Goal: Transaction & Acquisition: Purchase product/service

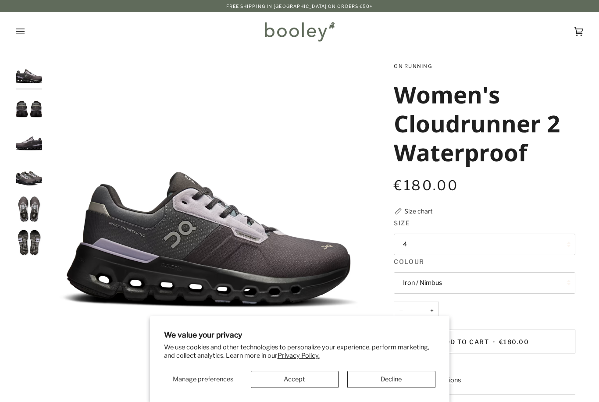
click at [298, 372] on button "Accept" at bounding box center [295, 379] width 88 height 17
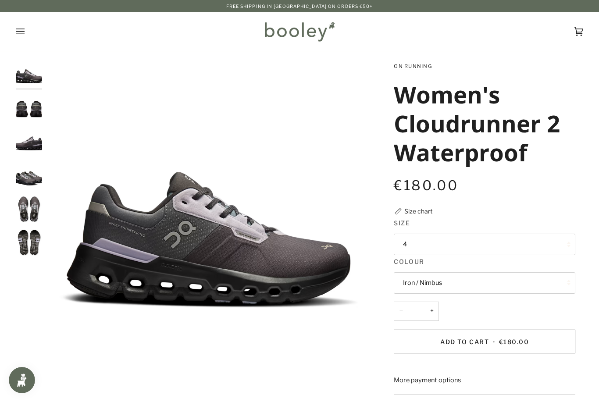
click at [461, 242] on button "4" at bounding box center [485, 244] width 182 height 21
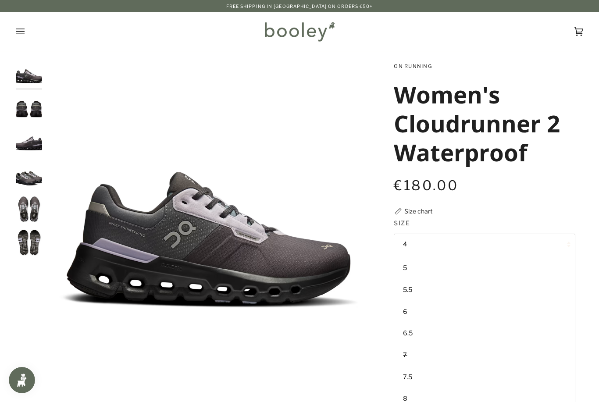
scroll to position [40, 0]
click at [408, 374] on span "7.5" at bounding box center [407, 378] width 9 height 8
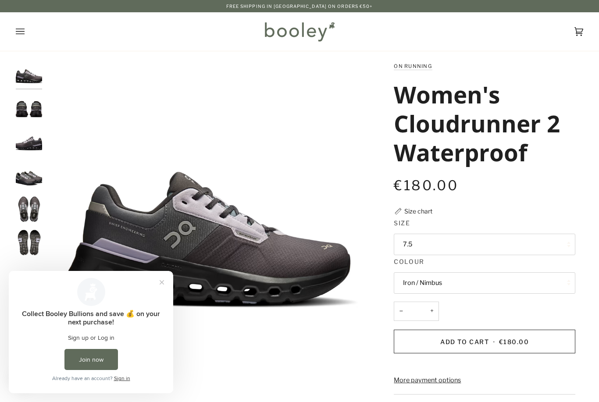
click at [480, 338] on span "Add to Cart" at bounding box center [464, 341] width 49 height 7
click at [457, 338] on span "Add to Cart" at bounding box center [464, 341] width 49 height 7
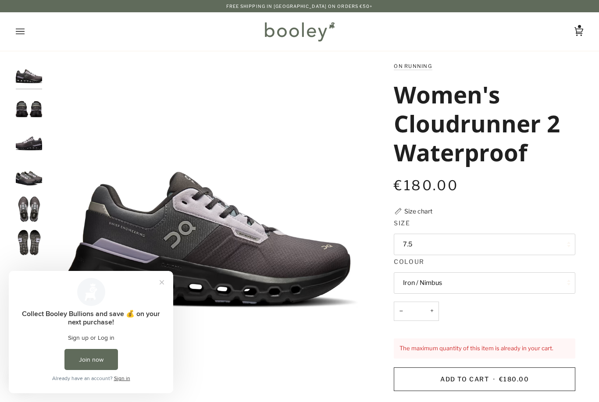
click at [578, 31] on icon at bounding box center [579, 31] width 9 height 13
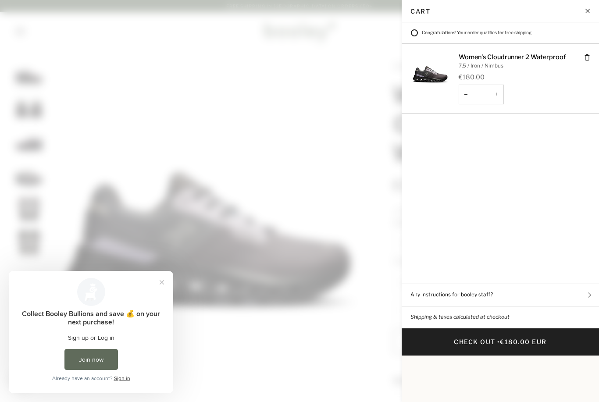
click at [357, 332] on span at bounding box center [299, 201] width 599 height 402
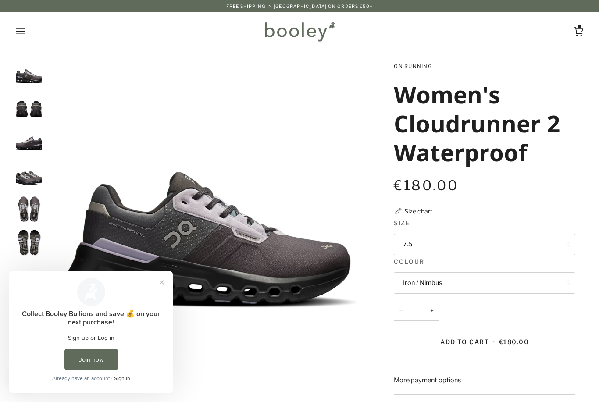
click at [28, 207] on img "On Running Women's Cloudrunner 2 Waterproof Iron / Nimbus - Booley Galway" at bounding box center [29, 209] width 26 height 26
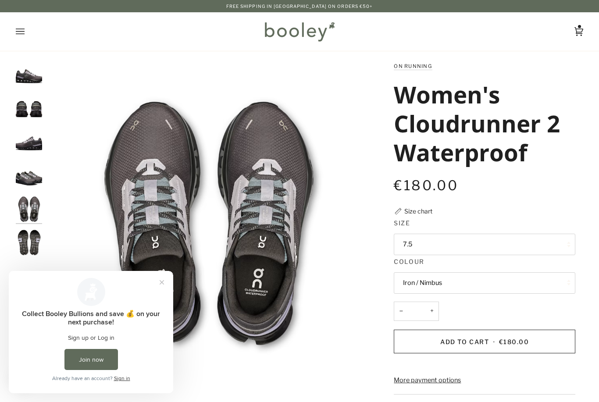
click at [35, 185] on img "On Running Women's Cloudrunner 2 Waterproof Iron / Nimbus - Booley Galway" at bounding box center [29, 175] width 26 height 26
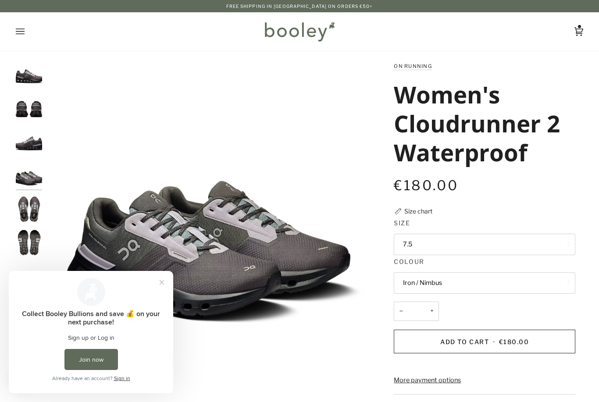
click at [38, 151] on img "On Running Women's Cloudrunner 2 Waterproof Iron / Nimbus - Booley Galway" at bounding box center [29, 142] width 26 height 26
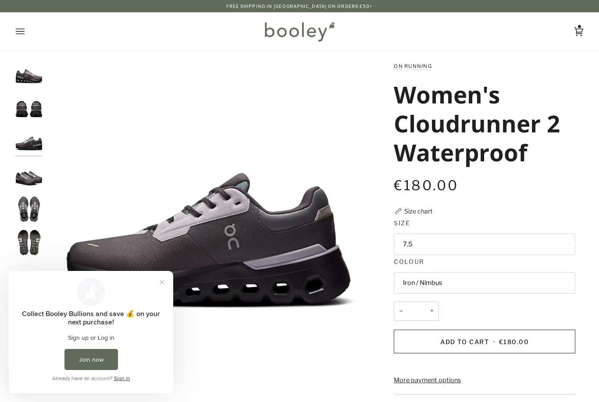
click at [38, 110] on img "On Running Women's Cloudrunner 2 Waterproof Iron / Nimbus - Booley Galway" at bounding box center [29, 108] width 26 height 26
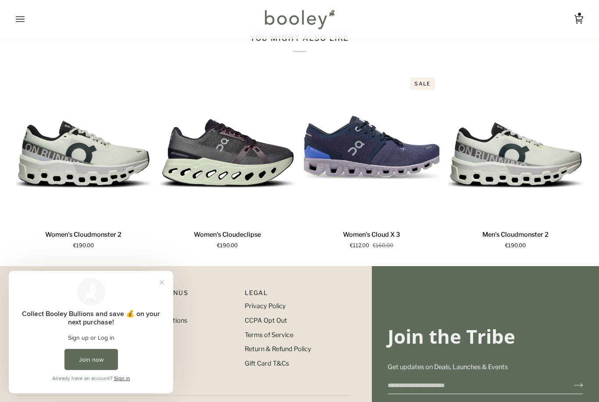
scroll to position [554, 0]
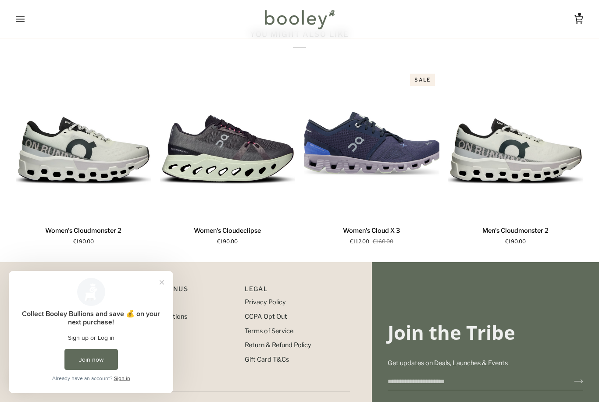
click at [162, 284] on button "Close prompt" at bounding box center [162, 283] width 16 height 16
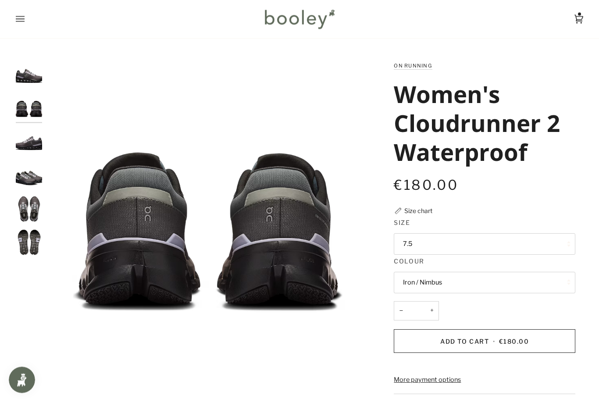
scroll to position [0, 0]
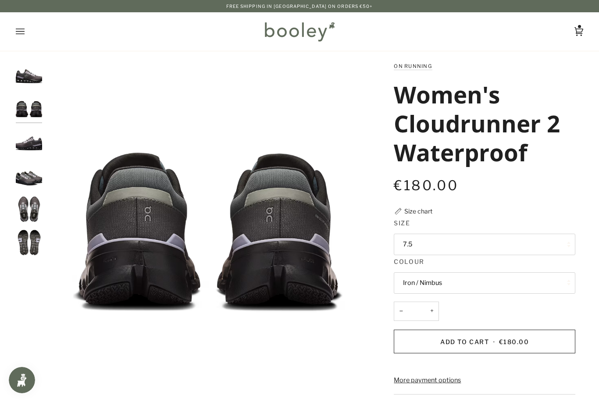
click at [23, 33] on icon "Open menu" at bounding box center [20, 31] width 9 height 13
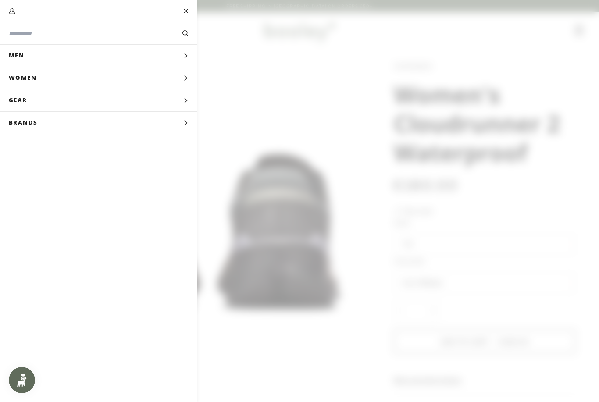
click at [20, 31] on input "Search our store" at bounding box center [84, 33] width 150 height 9
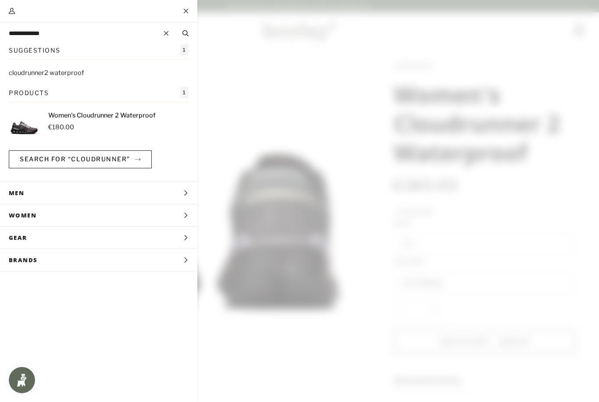
type input "**********"
click at [185, 33] on button "Search" at bounding box center [186, 34] width 24 height 10
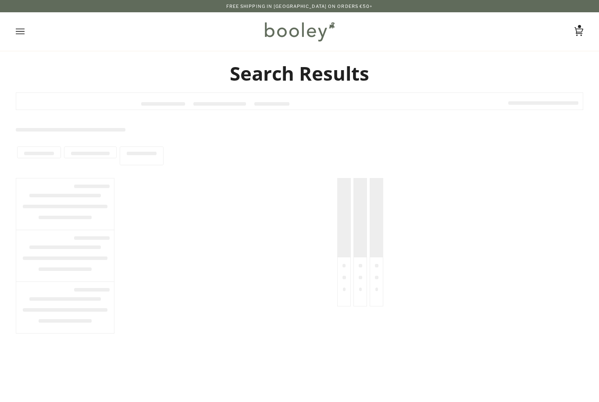
type input "**********"
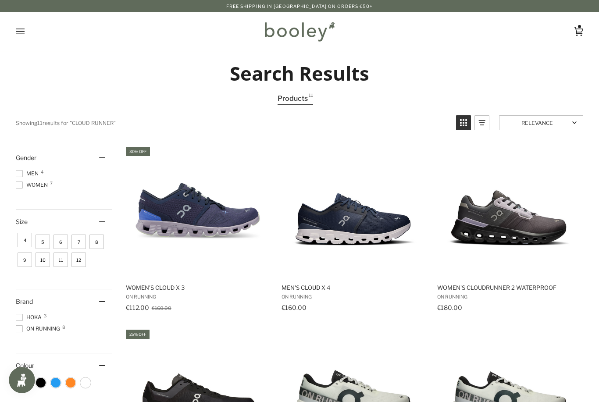
click at [29, 188] on span "Women 7" at bounding box center [33, 185] width 35 height 8
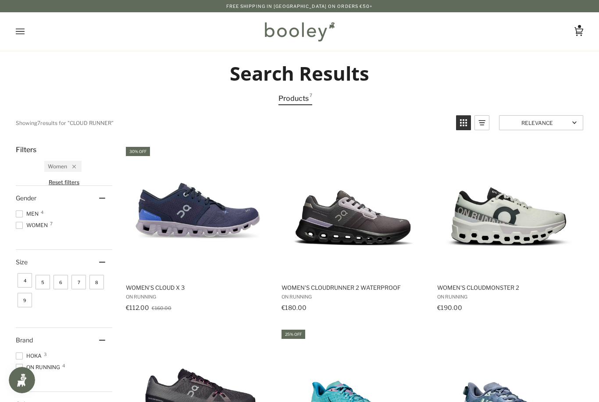
click at [293, 329] on img "Women's Mach 6" at bounding box center [353, 395] width 132 height 132
click at [580, 30] on icon at bounding box center [579, 31] width 9 height 13
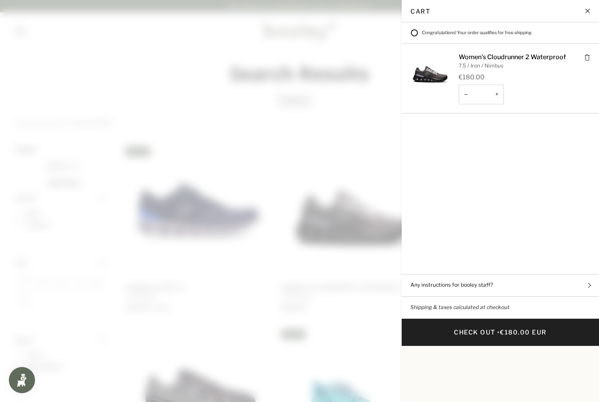
click at [370, 144] on span at bounding box center [299, 201] width 599 height 402
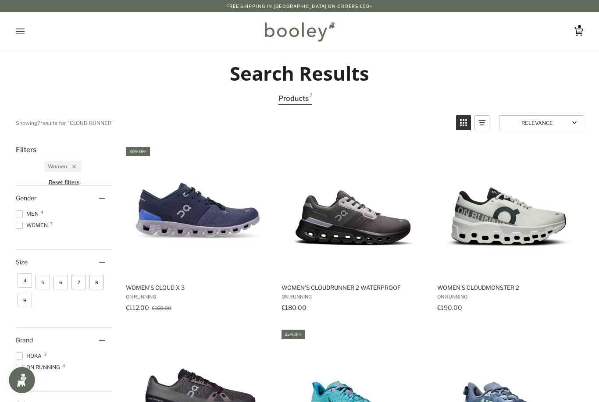
click at [365, 223] on img "Women's Cloudrunner 2 Waterproof" at bounding box center [353, 212] width 132 height 132
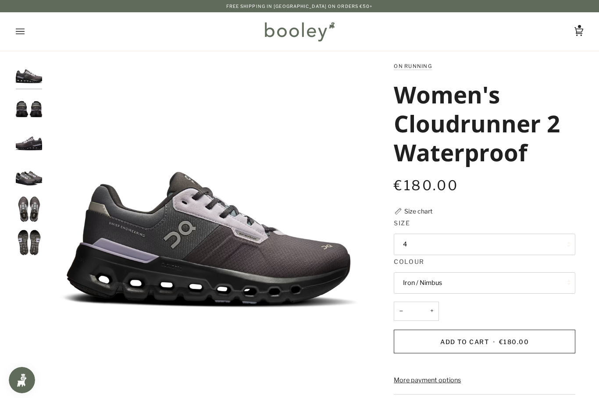
click at [32, 108] on img "On Running Women's Cloudrunner 2 Waterproof Iron / Nimbus - Booley Galway" at bounding box center [29, 108] width 26 height 26
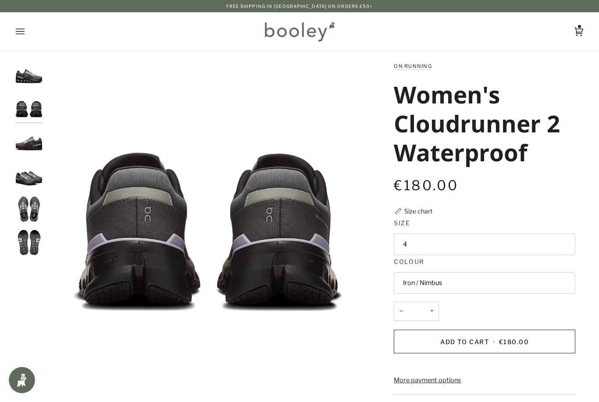
click at [34, 141] on img "On Running Women's Cloudrunner 2 Waterproof Iron / Nimbus - Booley Galway" at bounding box center [29, 142] width 26 height 26
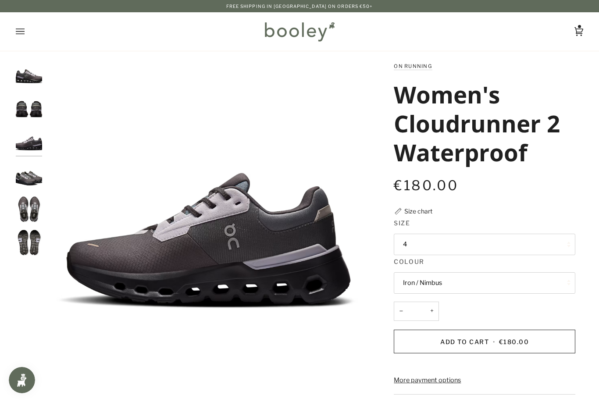
click at [29, 181] on img "On Running Women's Cloudrunner 2 Waterproof Iron / Nimbus - Booley Galway" at bounding box center [29, 175] width 26 height 26
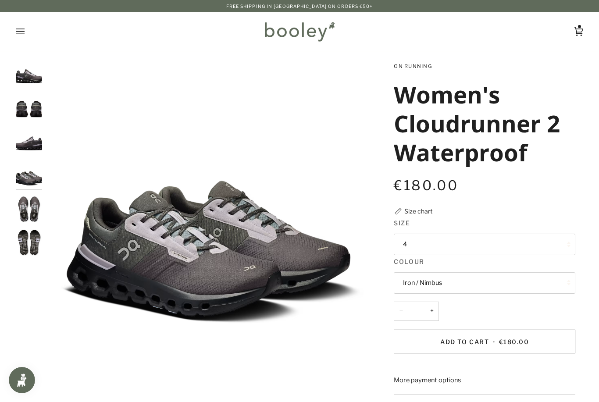
click at [36, 213] on img "On Running Women's Cloudrunner 2 Waterproof Iron / Nimbus - Booley Galway" at bounding box center [29, 209] width 26 height 26
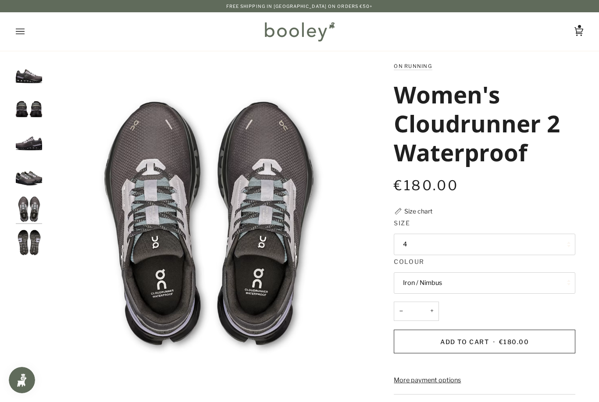
click at [34, 246] on img "On Running Women's Cloudrunner 2 Waterproof Iron / Nimbus - Booley Galway" at bounding box center [29, 242] width 26 height 26
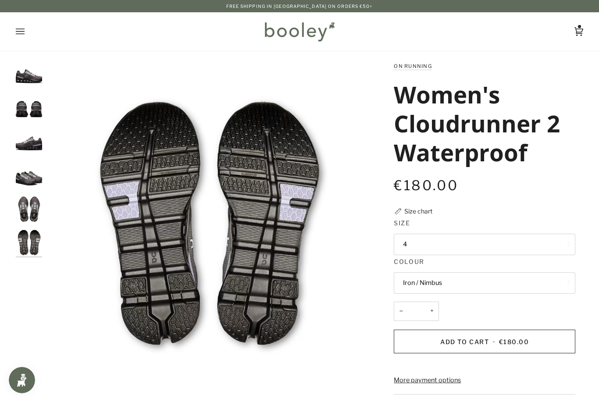
click at [17, 32] on icon "Open menu" at bounding box center [20, 32] width 9 height 6
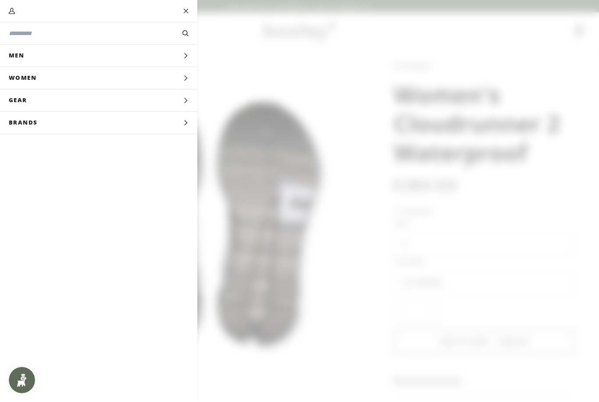
click at [166, 97] on button "Gear Expand menu" at bounding box center [98, 100] width 197 height 22
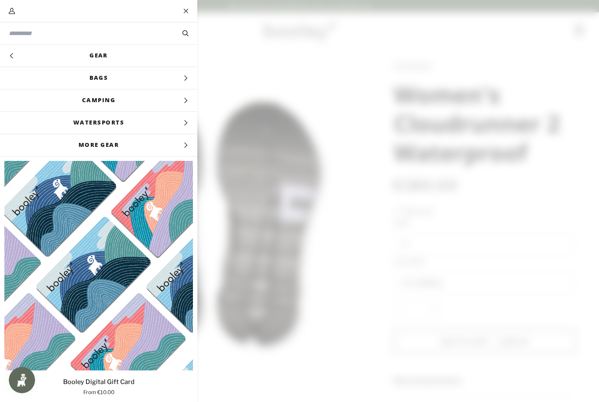
click at [11, 56] on icon "Main menu" at bounding box center [11, 55] width 3 height 5
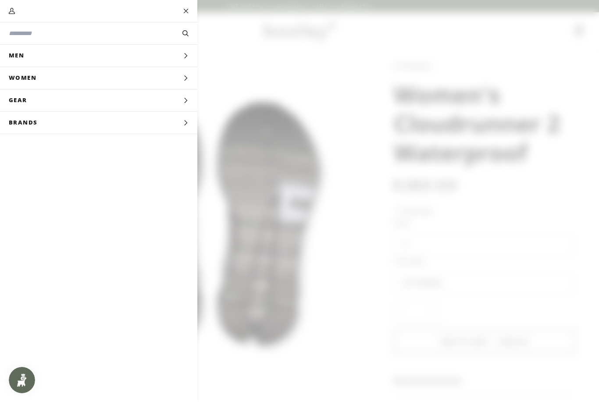
click at [172, 76] on button "Women Expand menu" at bounding box center [98, 78] width 197 height 22
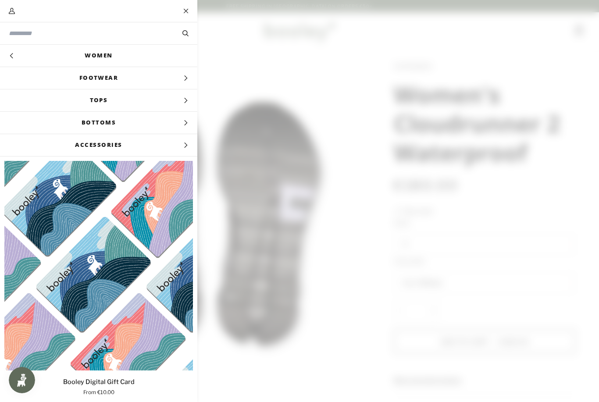
click at [184, 105] on span "Tops" at bounding box center [98, 100] width 197 height 22
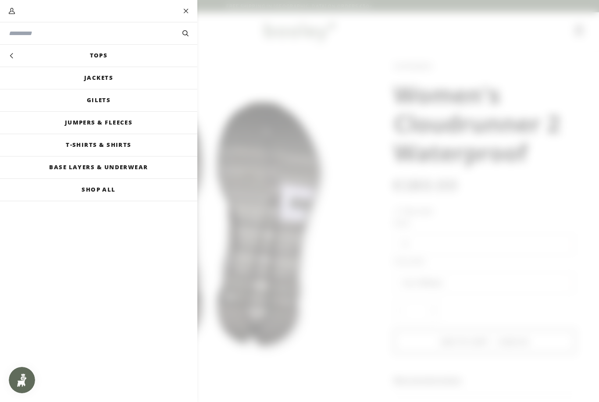
click at [105, 191] on link "Shop All" at bounding box center [98, 190] width 197 height 22
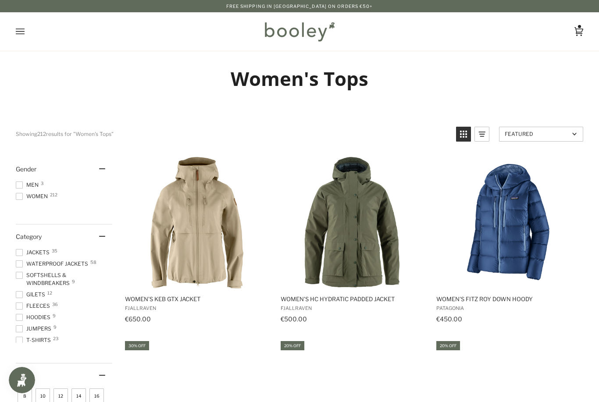
click at [30, 199] on span "Women 212" at bounding box center [33, 197] width 35 height 8
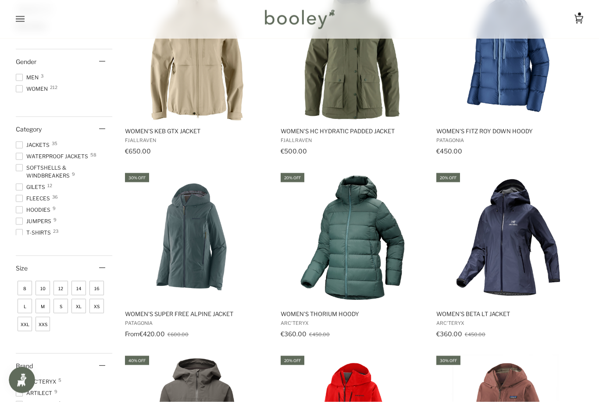
scroll to position [168, 0]
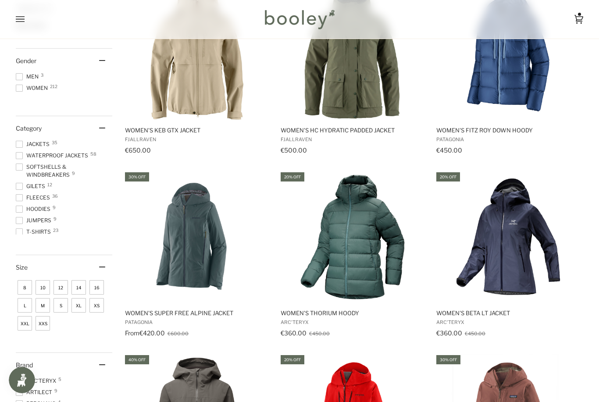
click at [43, 308] on span "M" at bounding box center [43, 305] width 14 height 14
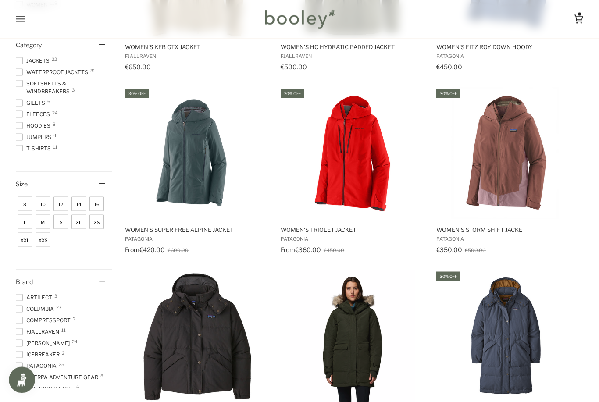
scroll to position [260, 0]
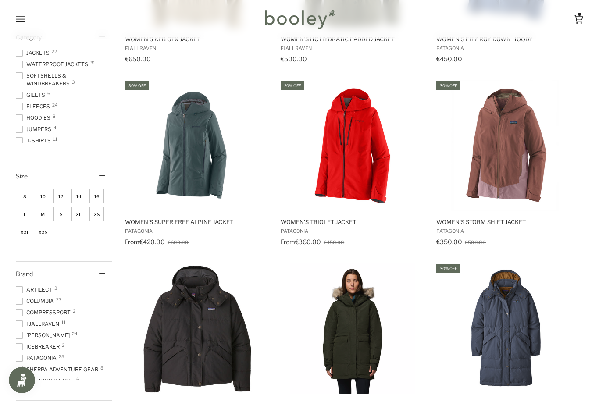
click at [63, 197] on span "12" at bounding box center [61, 196] width 14 height 14
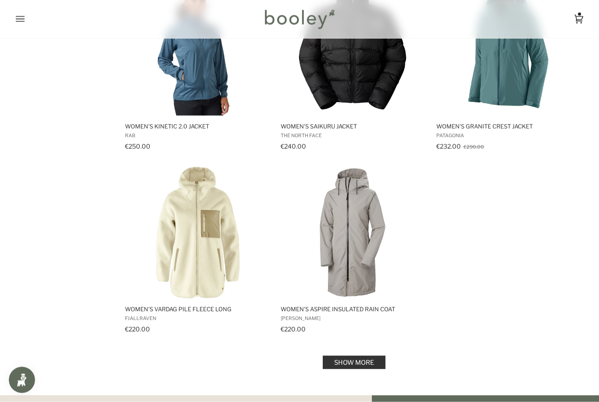
scroll to position [1088, 0]
click at [369, 359] on link "Show more" at bounding box center [354, 362] width 63 height 13
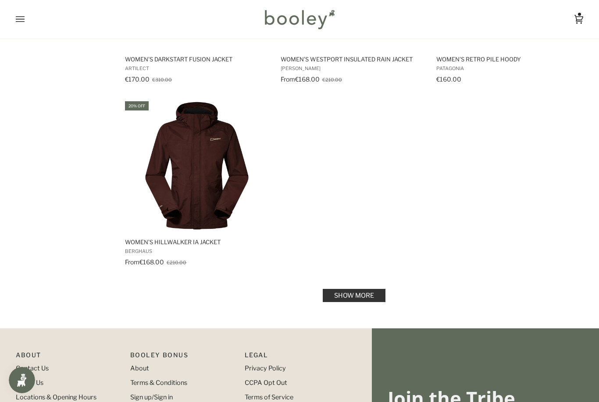
scroll to position [2440, 0]
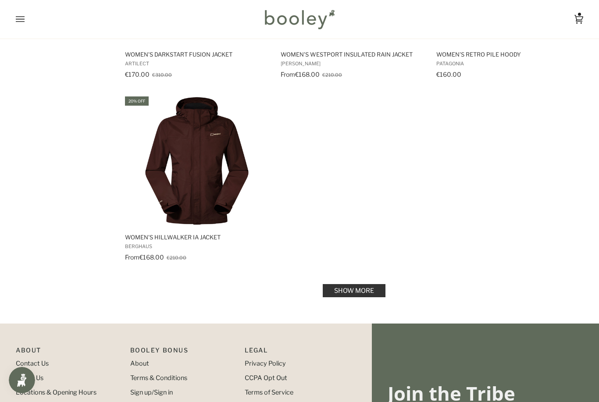
click at [357, 287] on link "Show more" at bounding box center [354, 290] width 63 height 13
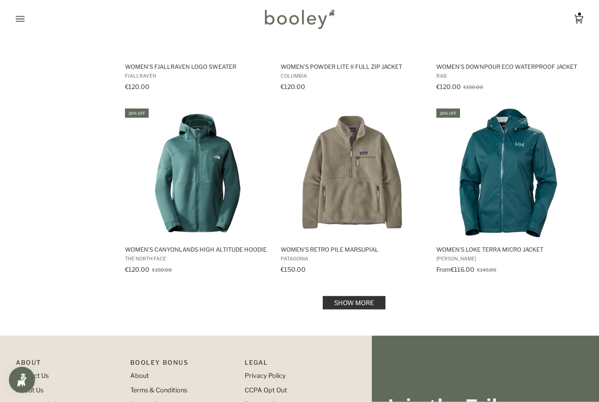
scroll to position [3544, 0]
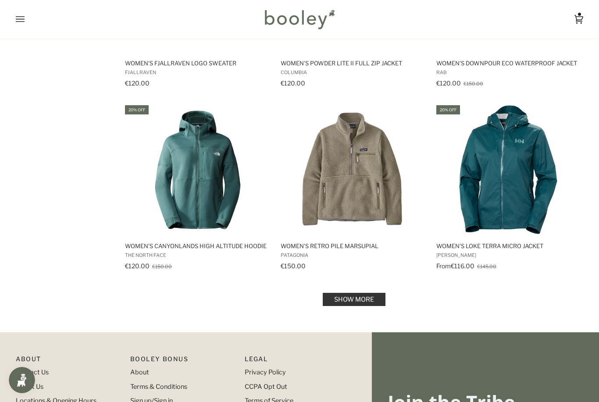
click at [367, 299] on link "Show more" at bounding box center [354, 299] width 63 height 13
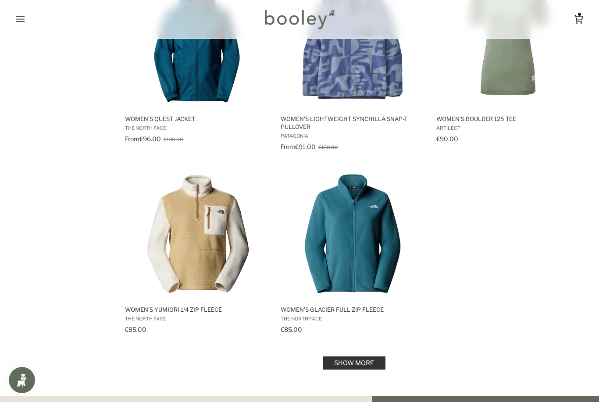
scroll to position [4781, 0]
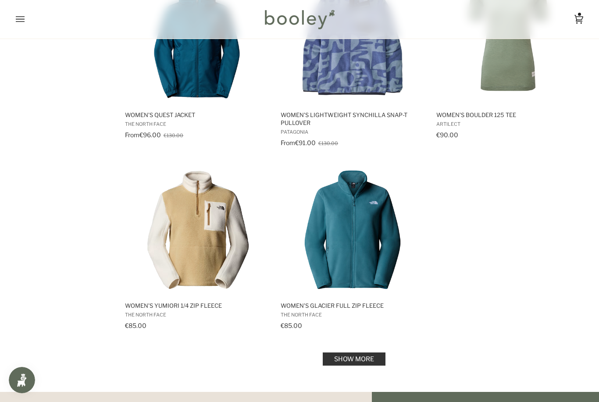
click at [365, 354] on link "Show more" at bounding box center [354, 359] width 63 height 13
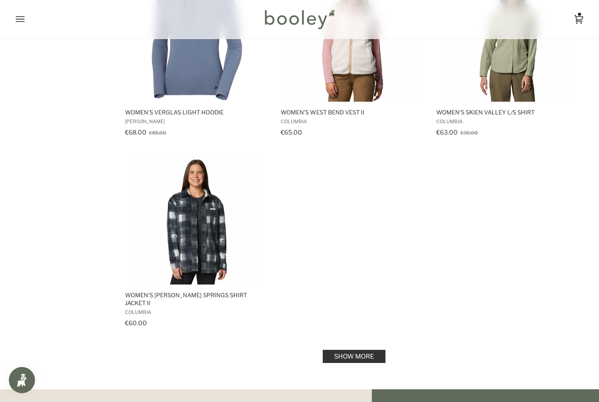
scroll to position [6090, 0]
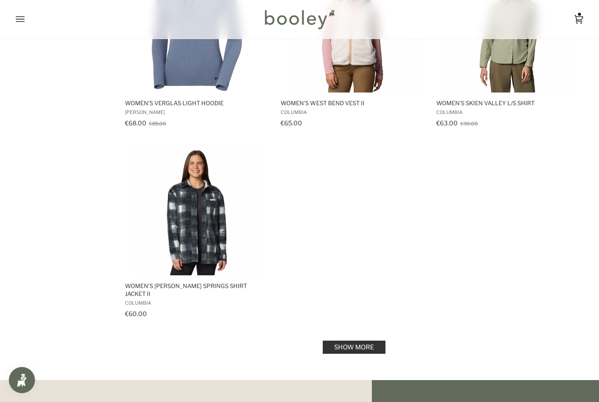
click at [362, 341] on link "Show more" at bounding box center [354, 347] width 63 height 13
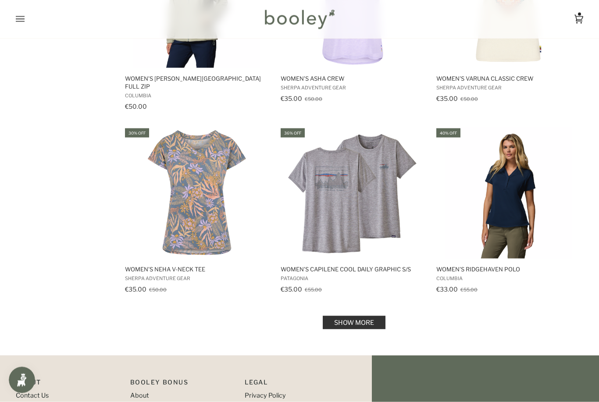
scroll to position [7243, 0]
click at [375, 316] on link "Show more" at bounding box center [354, 322] width 63 height 13
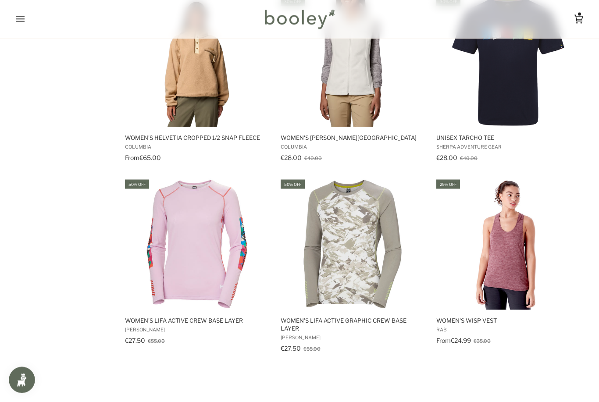
scroll to position [7558, 0]
click at [366, 235] on img "Women's Lifa Active Graphic Crew Base Layer" at bounding box center [353, 244] width 132 height 132
click at [362, 222] on img "Women's Lifa Active Graphic Crew Base Layer" at bounding box center [353, 244] width 132 height 132
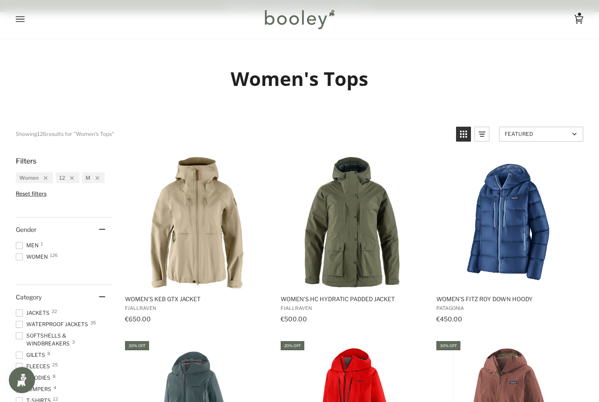
scroll to position [7586, 0]
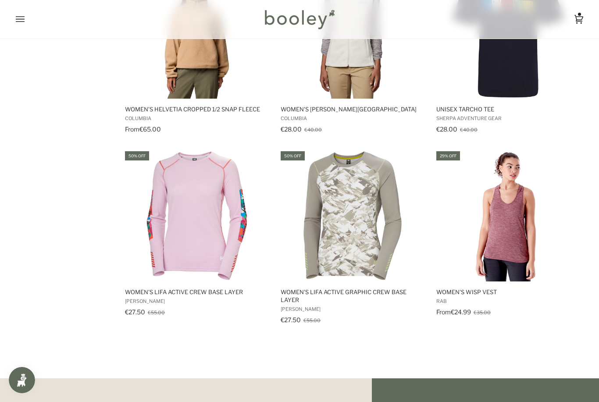
click at [211, 217] on img "Women's Lifa Active Crew Base Layer" at bounding box center [197, 216] width 132 height 132
click at [217, 223] on img "Women's Lifa Active Crew Base Layer" at bounding box center [197, 216] width 132 height 132
click at [25, 21] on button "Open menu" at bounding box center [29, 19] width 26 height 39
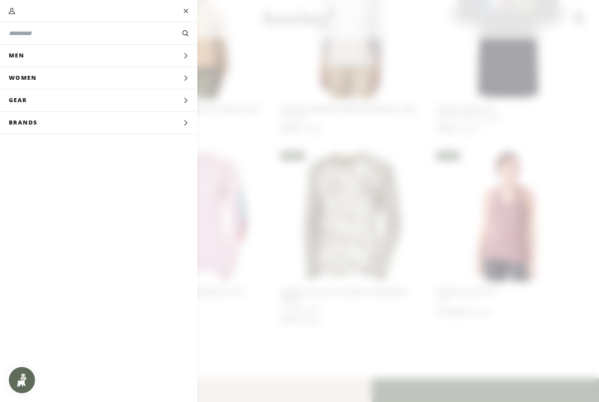
click at [188, 8] on button "Close" at bounding box center [186, 11] width 22 height 22
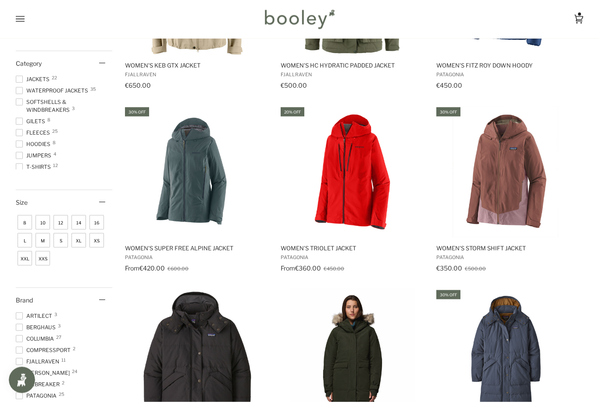
scroll to position [0, 0]
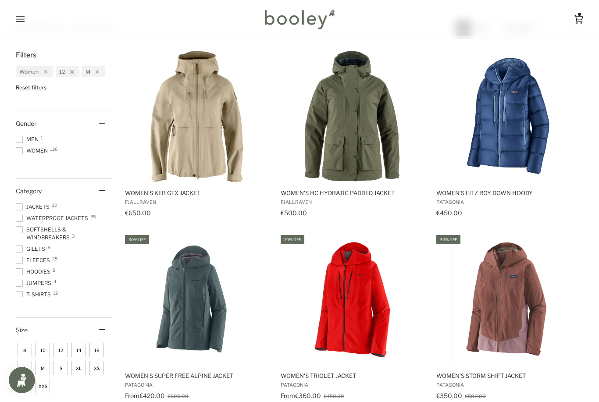
click at [42, 247] on span "Gilets 8" at bounding box center [32, 249] width 32 height 8
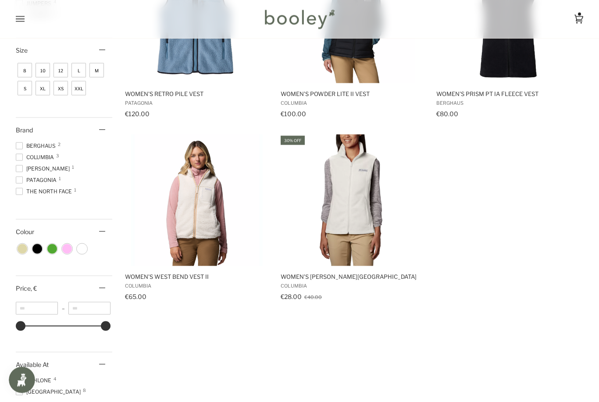
scroll to position [389, 0]
click at [362, 215] on img "Women's Benton Springs Vest" at bounding box center [353, 200] width 132 height 132
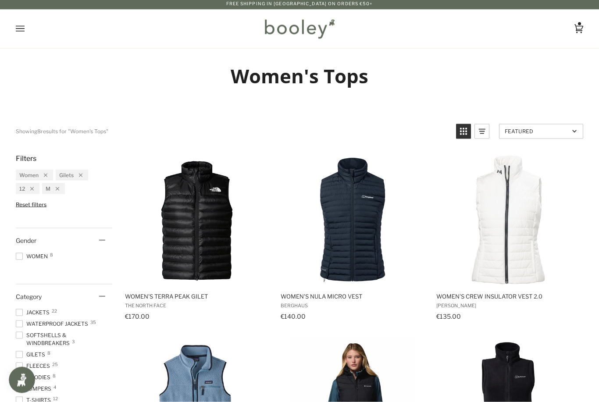
scroll to position [0, 0]
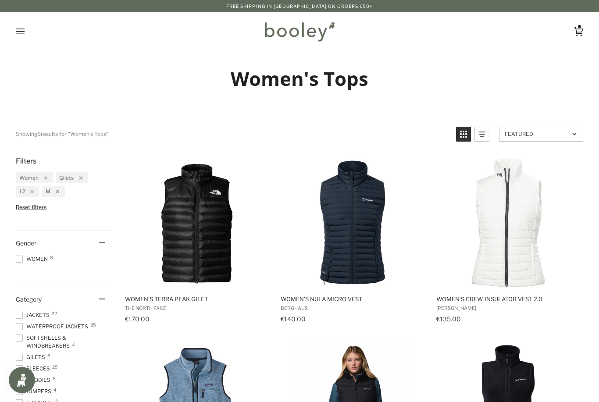
click at [19, 30] on icon "Open menu" at bounding box center [20, 31] width 9 height 13
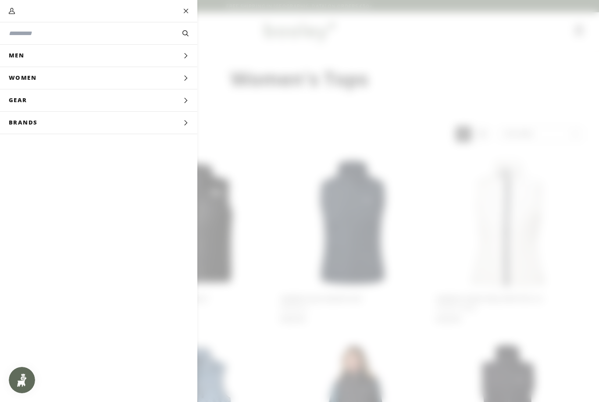
click at [21, 33] on input "Search our store" at bounding box center [84, 33] width 150 height 9
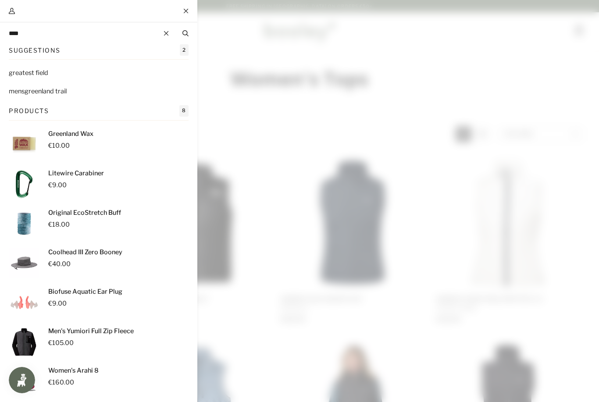
type input "****"
click at [185, 33] on button "Search" at bounding box center [186, 34] width 24 height 10
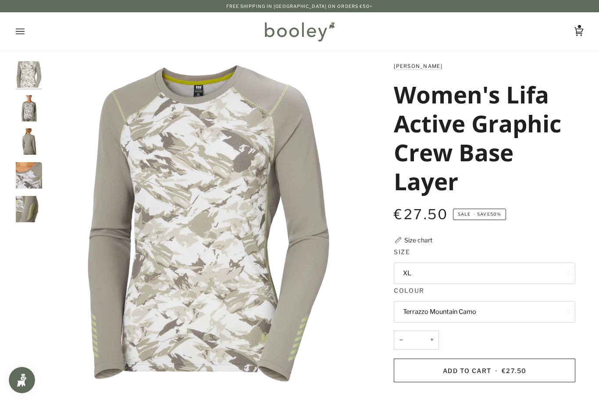
click at [30, 114] on img "Helly Hansen Women's Lifa Active Crew Base Layer Terrazzo Mountain Camo - Boole…" at bounding box center [29, 108] width 26 height 26
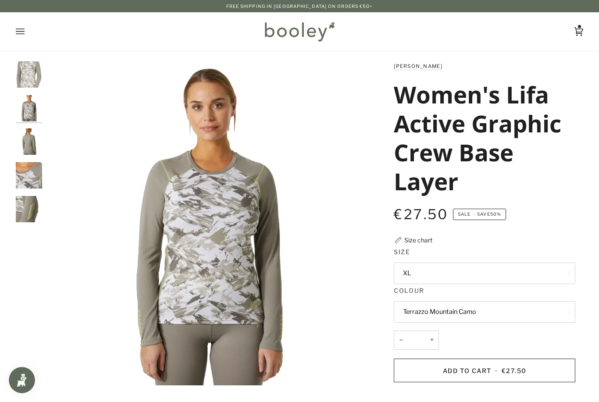
click at [31, 143] on img "Helly Hansen Women's Lifa Active Crew Base Layer Terrazzo Mountain Camo - Boole…" at bounding box center [29, 142] width 26 height 26
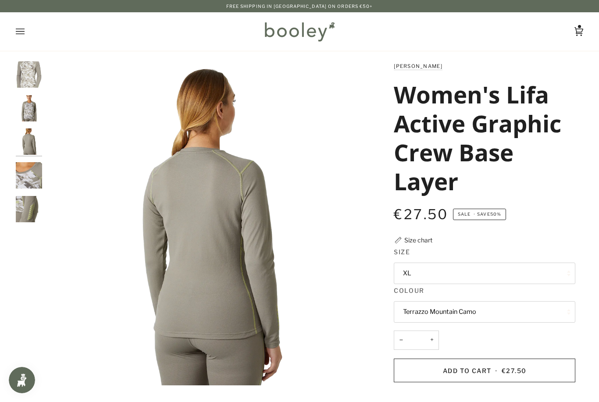
click at [35, 176] on img "Helly Hansen Women's Lifa Active Crew Base Layer Terrazzo Mountain Camo - Boole…" at bounding box center [29, 175] width 26 height 26
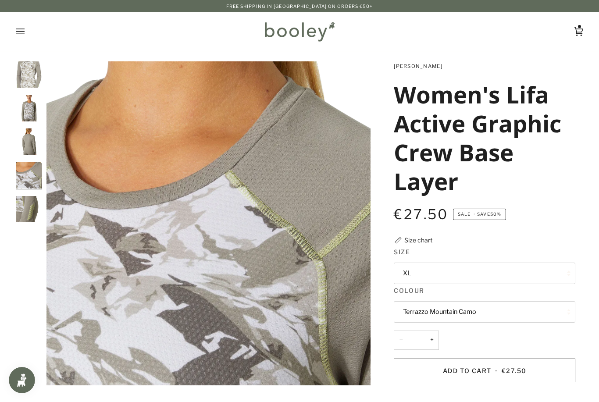
click at [29, 211] on img "Helly Hansen Women's Lifa Active Crew Base Layer Terrazzo Mountain Camo - Boole…" at bounding box center [29, 209] width 26 height 26
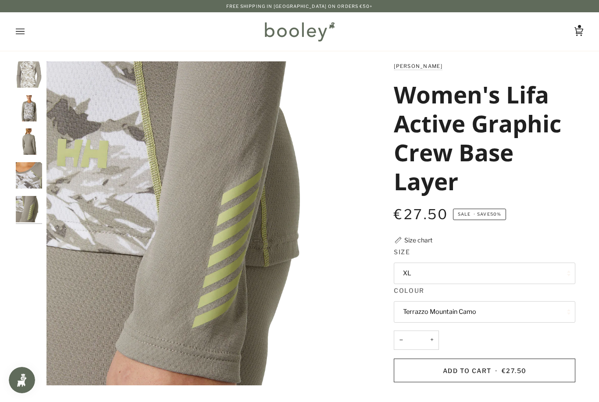
click at [445, 274] on button "XL" at bounding box center [485, 273] width 182 height 21
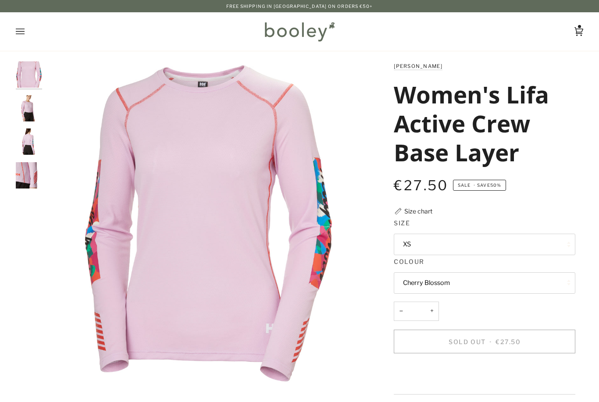
click at [440, 244] on button "XS" at bounding box center [485, 244] width 182 height 21
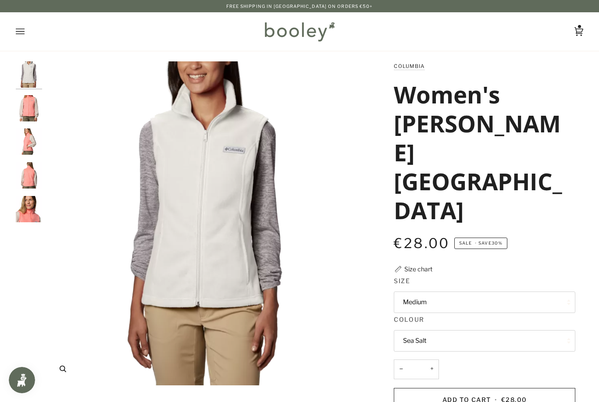
click at [209, 204] on img "Columbia Women's Benton Springs Vest Sea Salt - Booley Galway" at bounding box center [209, 223] width 324 height 324
click at [36, 111] on img "Columbia Women's Benton Springs Vest Alpenglow - Booley Galway" at bounding box center [29, 108] width 26 height 26
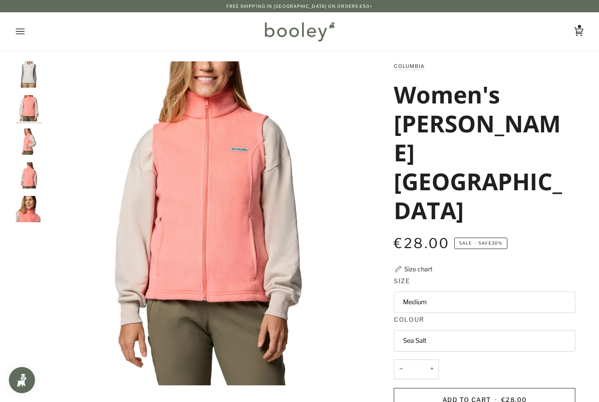
click at [31, 137] on img "Columbia Women's Benton Springs Vest Alpenglow - Booley Galway" at bounding box center [29, 142] width 26 height 26
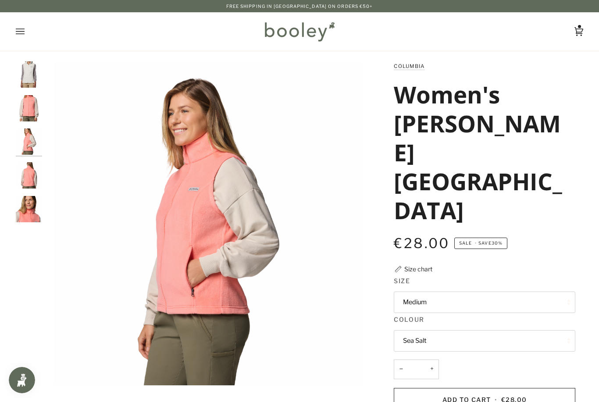
click at [36, 176] on img "Columbia Women's Benton Springs Vest Alpenglow - Booley Galway" at bounding box center [29, 175] width 26 height 26
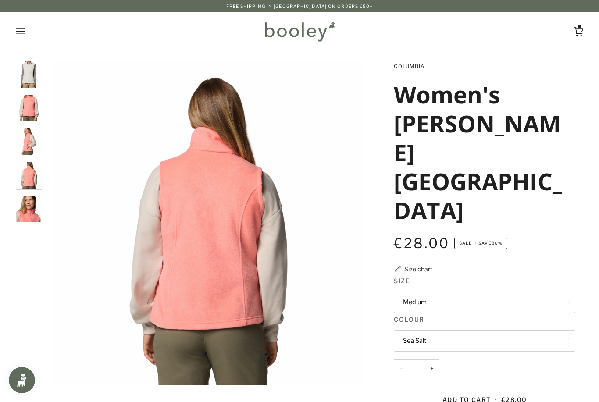
click at [37, 205] on img "Columbia Women's Benton Springs Vest Alpenglow - Booley Galway" at bounding box center [29, 209] width 26 height 26
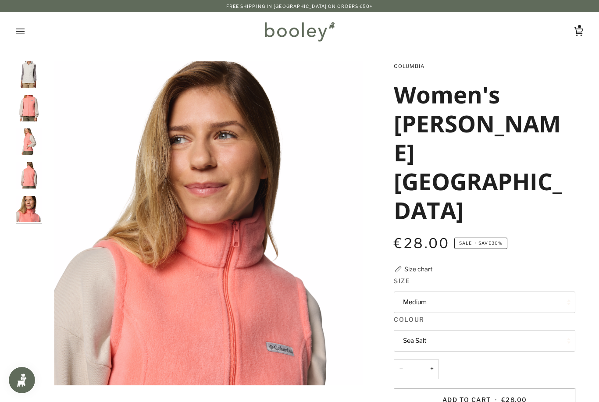
click at [33, 75] on img "Columbia Women's Benton Springs Vest Sea Salt - Booley Galway" at bounding box center [29, 74] width 26 height 26
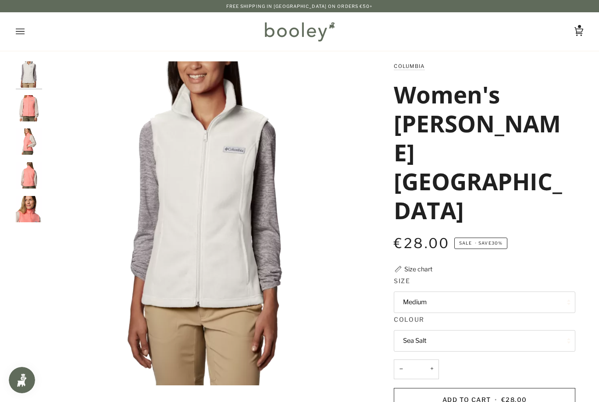
click at [510, 330] on button "Sea Salt" at bounding box center [485, 340] width 182 height 21
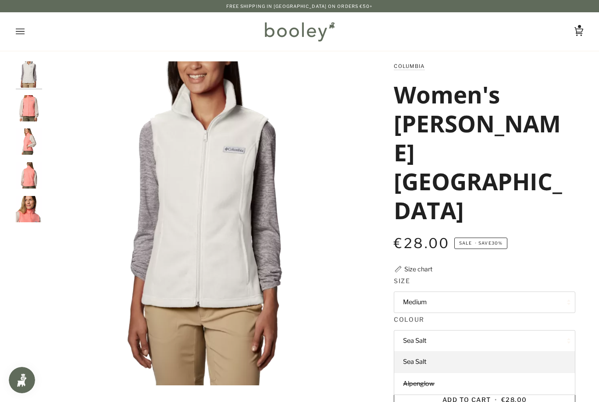
click at [429, 380] on span "Alpenglow" at bounding box center [419, 384] width 32 height 8
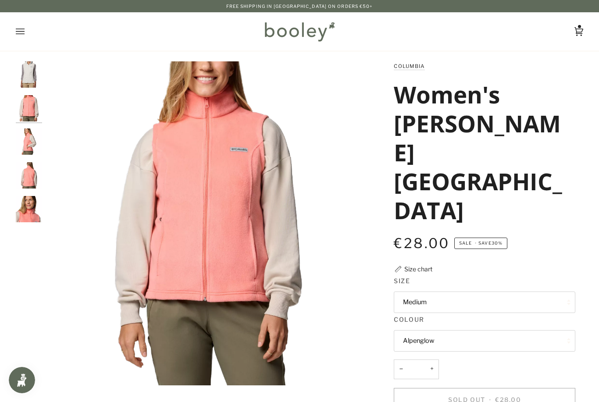
click at [447, 330] on button "Alpenglow" at bounding box center [485, 340] width 182 height 21
click at [422, 358] on span "Sea Salt" at bounding box center [415, 362] width 24 height 8
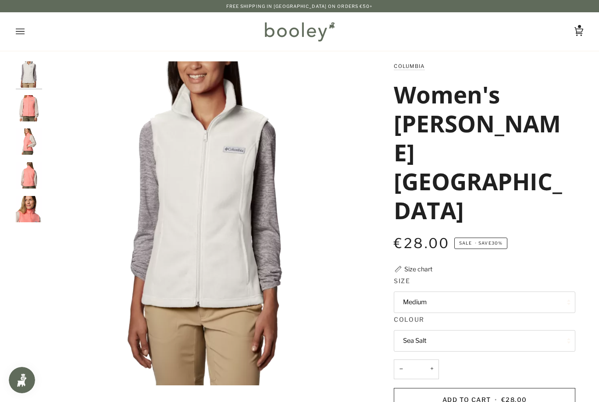
click at [469, 396] on span "Add to Cart" at bounding box center [467, 399] width 49 height 7
click at [487, 396] on span "Add to Cart" at bounding box center [467, 399] width 49 height 7
click at [30, 82] on img "Columbia Women's Benton Springs Vest Sea Salt - Booley Galway" at bounding box center [29, 74] width 26 height 26
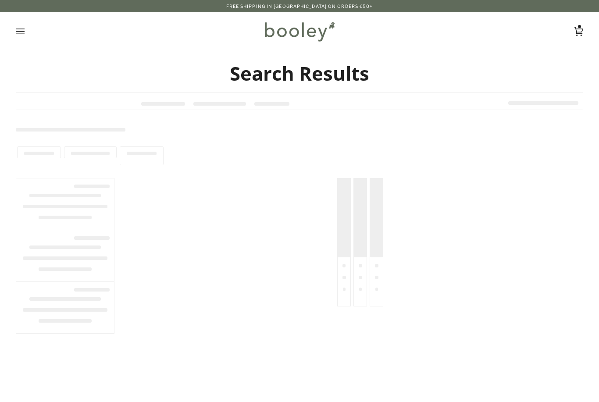
type input "****"
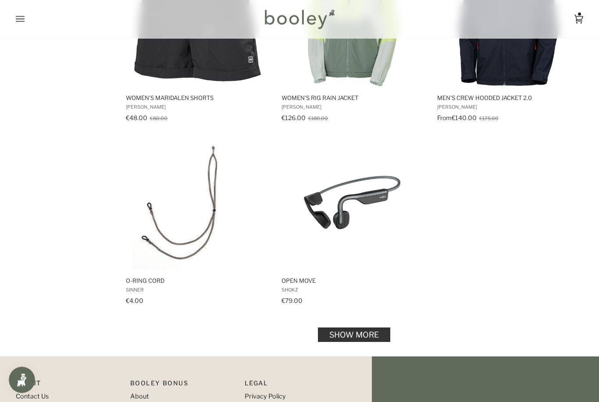
scroll to position [1148, 0]
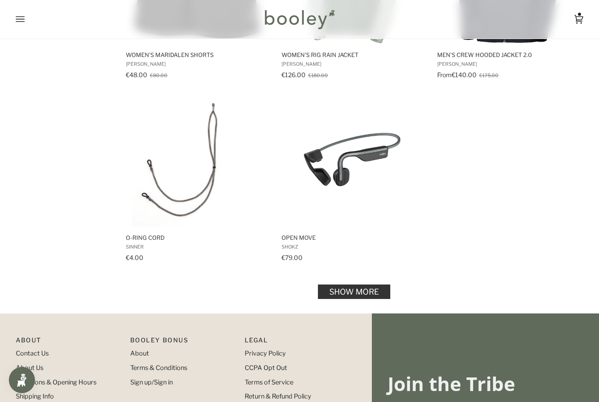
click at [354, 286] on link "Show more" at bounding box center [354, 291] width 72 height 14
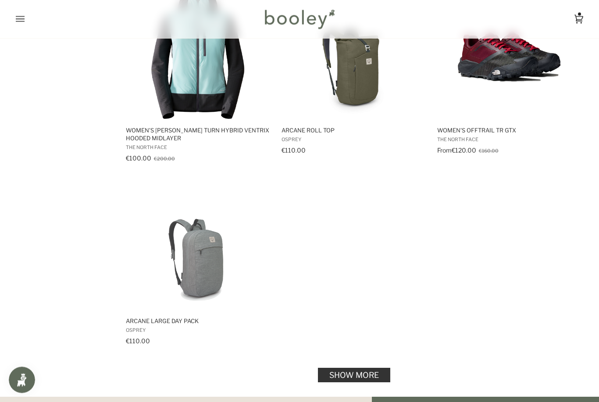
click at [361, 372] on link "Show more" at bounding box center [354, 375] width 72 height 14
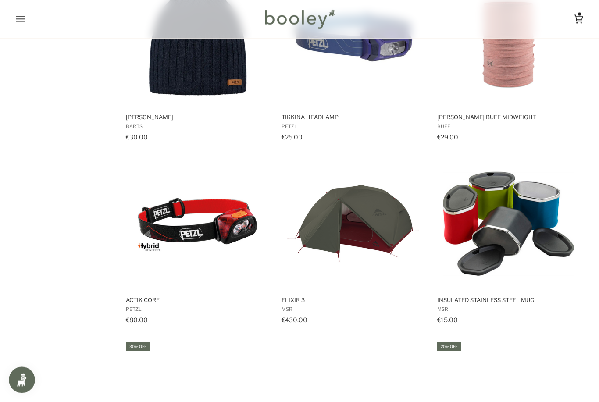
scroll to position [2756, 0]
click at [576, 299] on span "Insulated Stainless Steel Mug" at bounding box center [509, 300] width 144 height 8
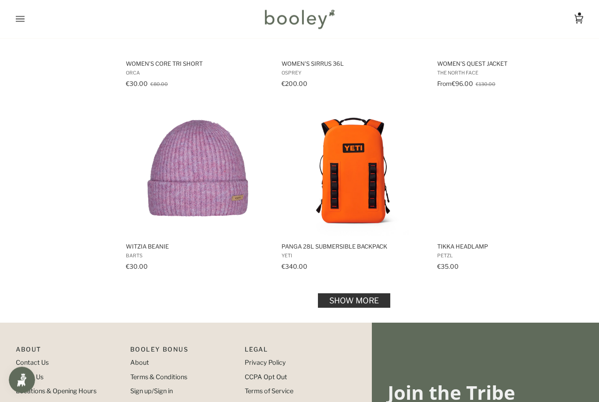
scroll to position [3542, 0]
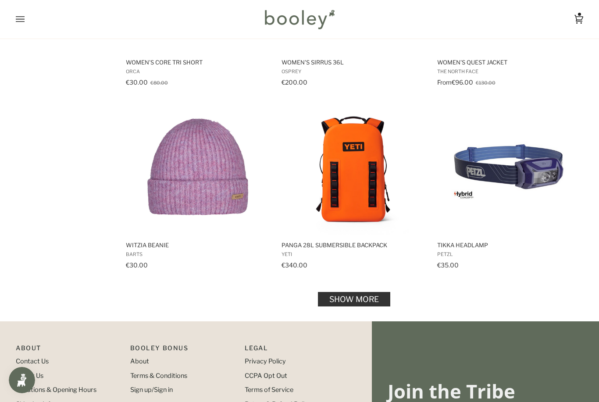
click at [360, 302] on link "Show more" at bounding box center [354, 299] width 72 height 14
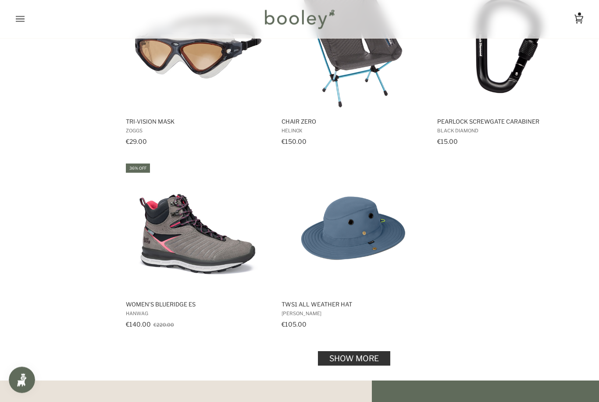
click at [378, 357] on link "Show more" at bounding box center [354, 359] width 72 height 14
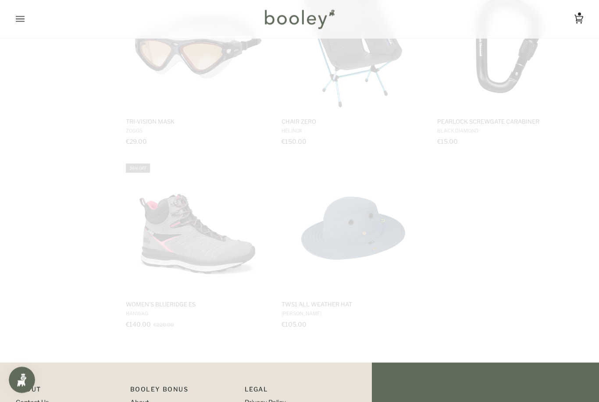
scroll to position [4763, 0]
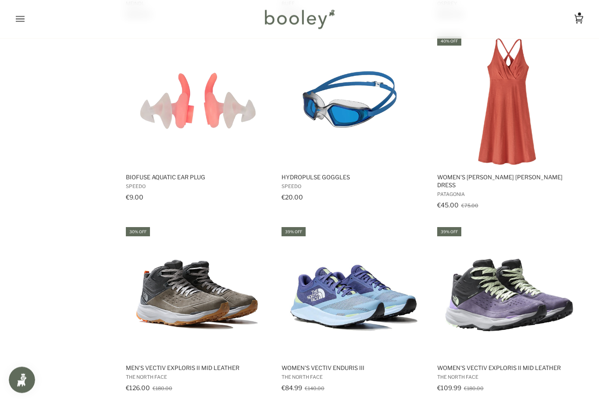
scroll to position [5623, 0]
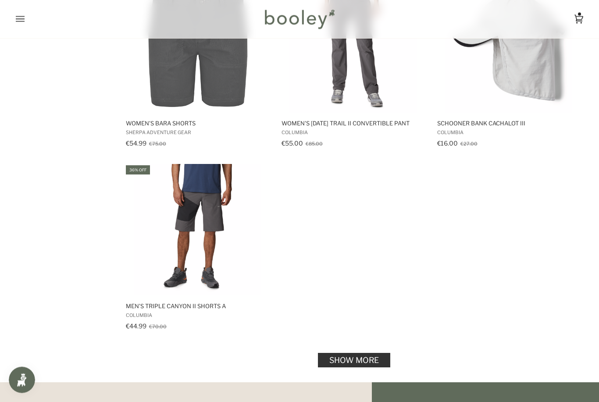
click at [372, 354] on link "Show more" at bounding box center [354, 361] width 72 height 14
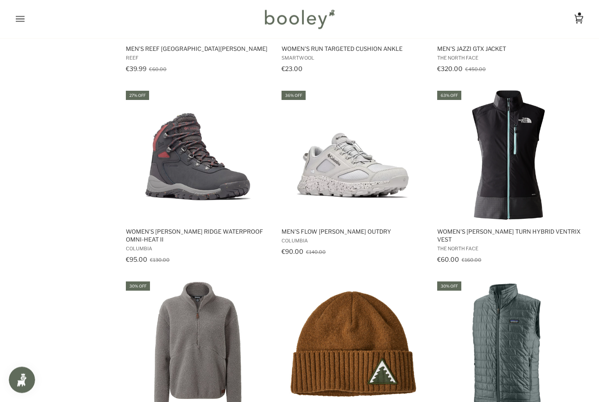
scroll to position [6673, 0]
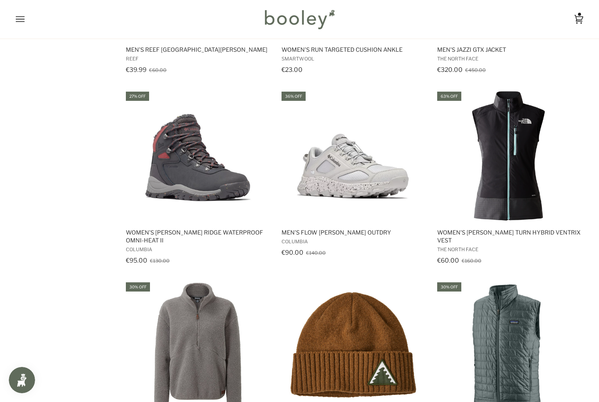
click at [512, 194] on img "Women's Dawn Turn Hybrid Ventrix Vest" at bounding box center [509, 156] width 132 height 132
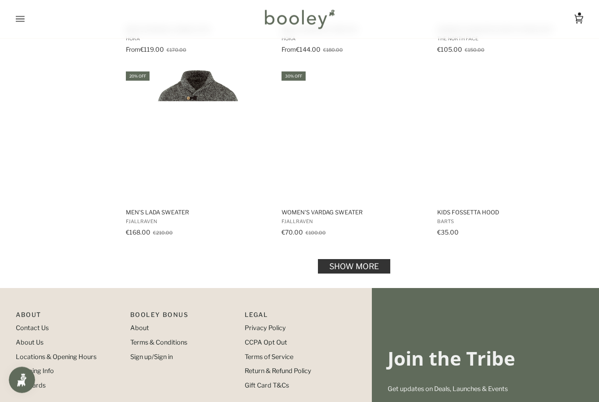
scroll to position [7249, 0]
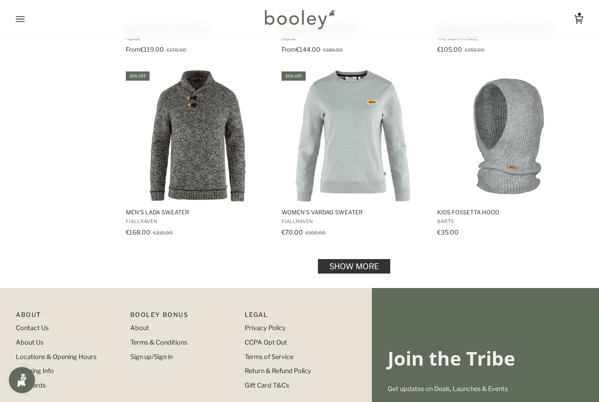
click at [369, 259] on link "Show more" at bounding box center [354, 266] width 72 height 14
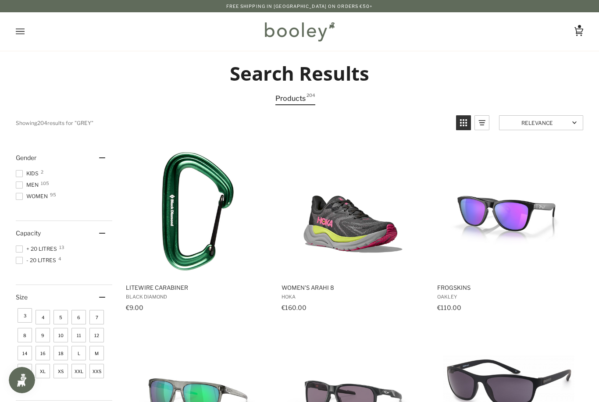
click at [579, 31] on icon at bounding box center [579, 31] width 9 height 13
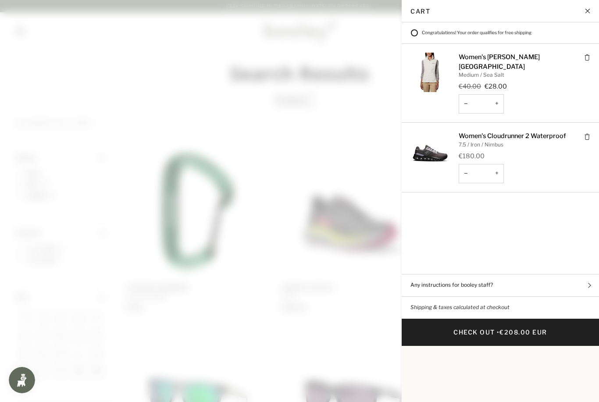
click at [504, 56] on link "Women's [PERSON_NAME][GEOGRAPHIC_DATA]" at bounding box center [499, 62] width 81 height 18
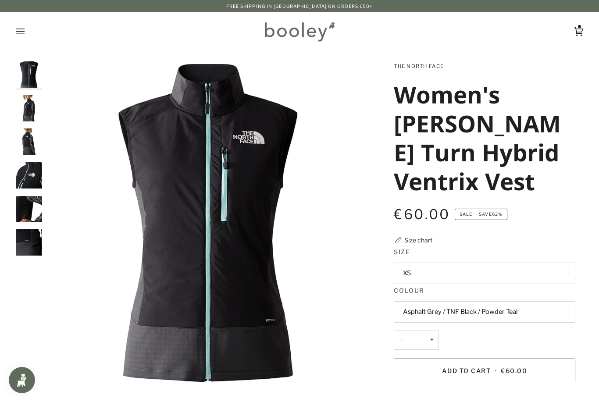
click at [28, 111] on img "The North Face Women's Dawn Turn Hybrid Ventrix Hooded Midlayer - Booley Galway" at bounding box center [29, 108] width 26 height 26
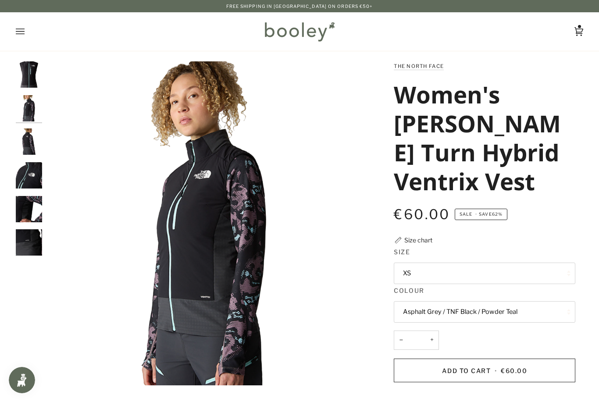
click at [457, 272] on button "XS" at bounding box center [485, 273] width 182 height 21
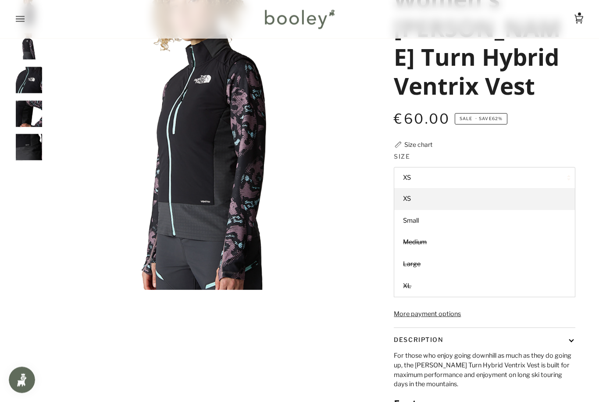
scroll to position [96, 0]
click at [347, 372] on div "Zoom Zoom" at bounding box center [300, 232] width 568 height 532
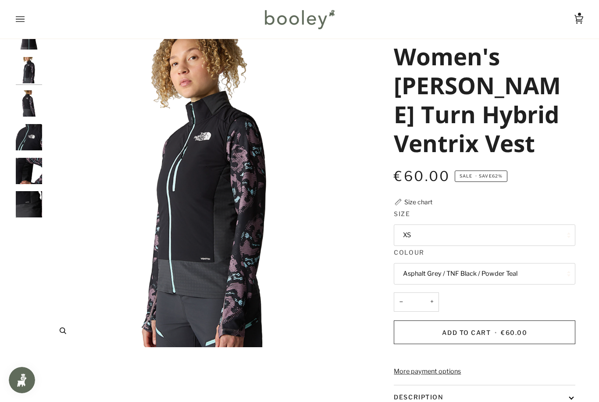
scroll to position [0, 0]
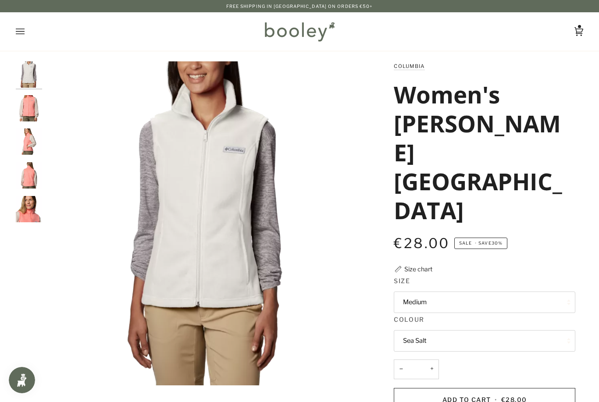
click at [458, 330] on button "Sea Salt" at bounding box center [485, 340] width 182 height 21
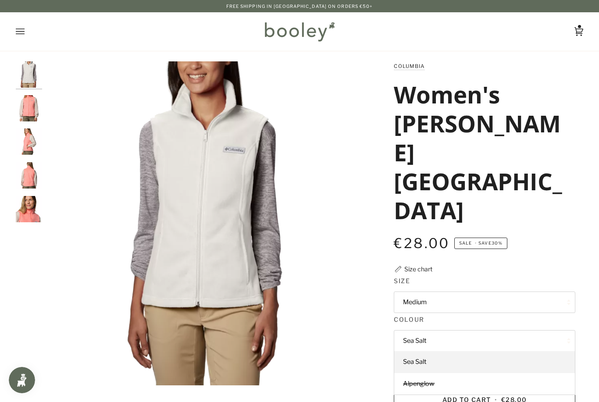
click at [464, 292] on button "Medium" at bounding box center [485, 302] width 182 height 21
click at [419, 385] on span "Large" at bounding box center [412, 389] width 18 height 8
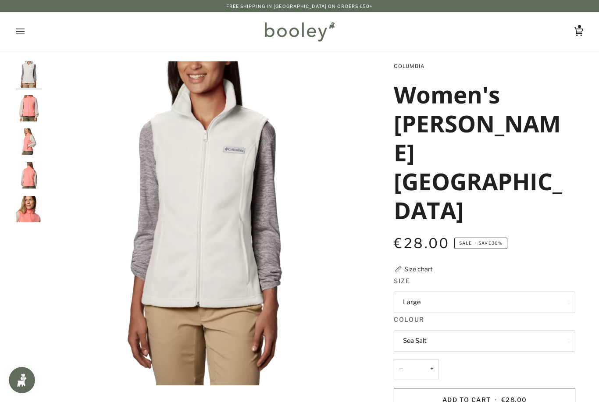
click at [34, 110] on img "Columbia Women's Benton Springs Vest Alpenglow - Booley Galway" at bounding box center [29, 108] width 26 height 26
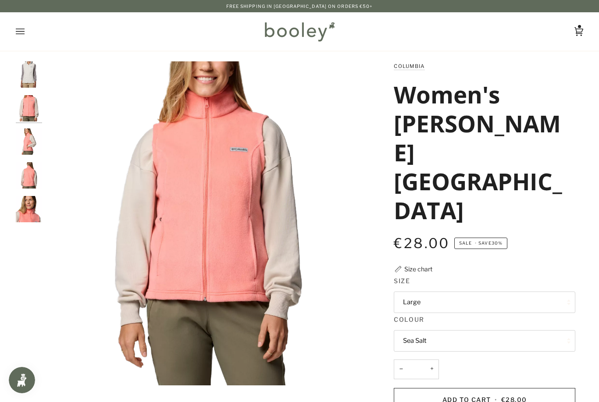
click at [31, 143] on img "Columbia Women's Benton Springs Vest Alpenglow - Booley Galway" at bounding box center [29, 142] width 26 height 26
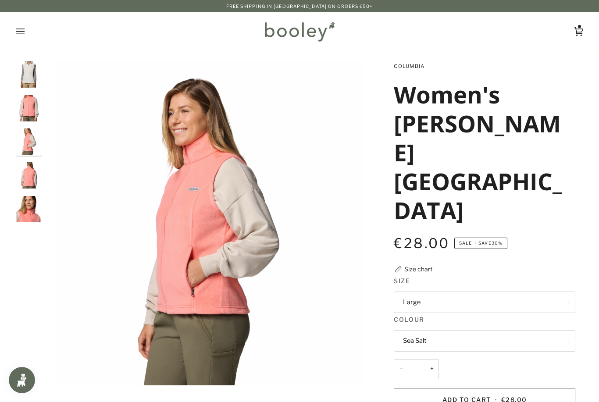
click at [441, 330] on button "Sea Salt" at bounding box center [485, 340] width 182 height 21
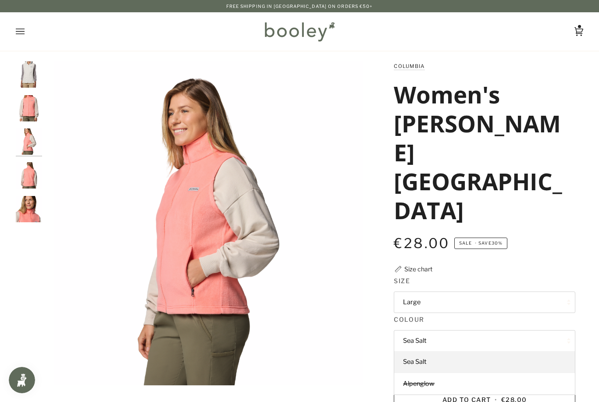
click at [422, 330] on button "Sea Salt" at bounding box center [485, 340] width 182 height 21
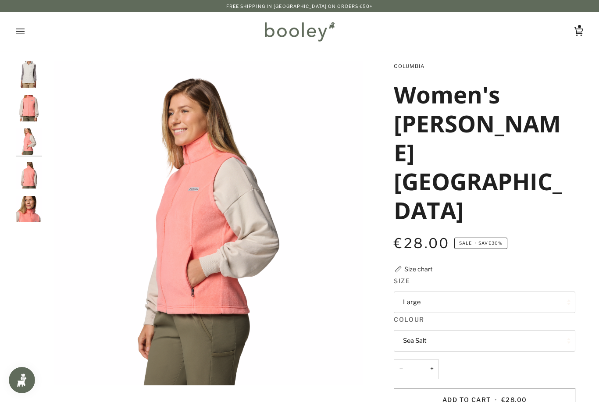
click at [423, 330] on button "Sea Salt" at bounding box center [485, 340] width 182 height 21
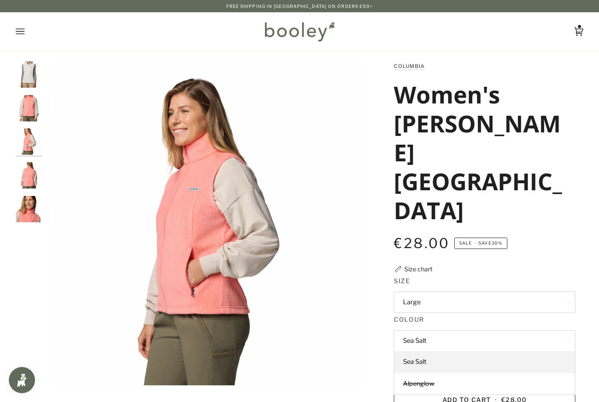
click at [466, 396] on span "Add to Cart" at bounding box center [467, 399] width 49 height 7
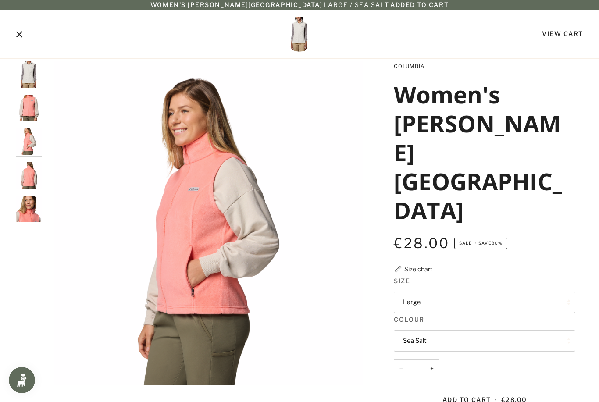
click at [570, 33] on link "View Cart" at bounding box center [562, 33] width 41 height 7
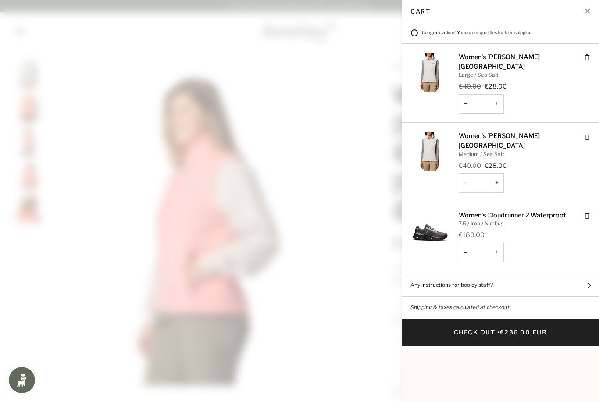
click at [433, 136] on img "Cart" at bounding box center [430, 151] width 39 height 39
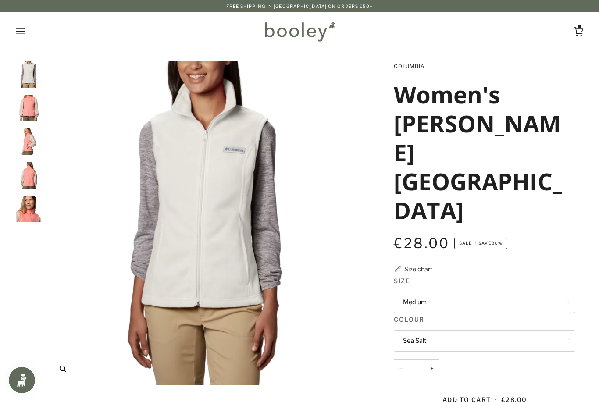
click at [210, 201] on img "Columbia Women's Benton Springs Vest Sea Salt - Booley Galway" at bounding box center [209, 223] width 324 height 324
click at [230, 218] on img "Columbia Women's Benton Springs Vest Sea Salt - Booley Galway" at bounding box center [209, 223] width 324 height 324
click at [232, 221] on img "Columbia Women's Benton Springs Vest Sea Salt - Booley Galway" at bounding box center [209, 223] width 324 height 324
click at [227, 215] on img "Columbia Women's Benton Springs Vest Sea Salt - Booley Galway" at bounding box center [209, 223] width 324 height 324
click at [233, 253] on img "Columbia Women's Benton Springs Vest Sea Salt - Booley Galway" at bounding box center [209, 223] width 324 height 324
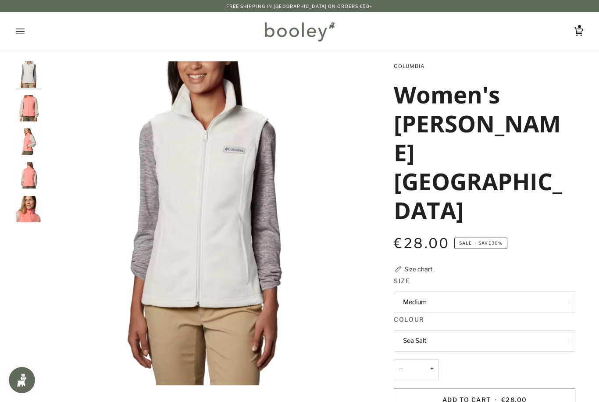
click at [462, 292] on button "Medium" at bounding box center [485, 302] width 182 height 21
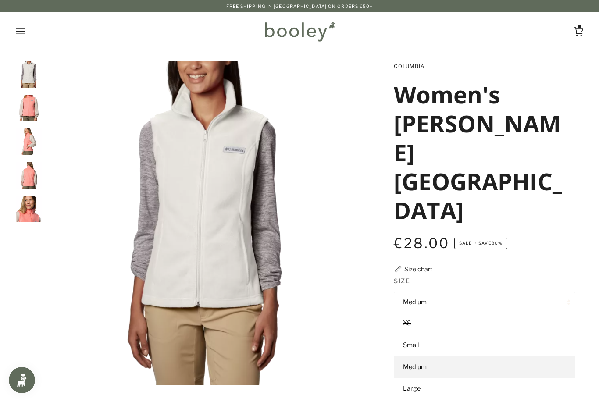
click at [421, 378] on link "Large" at bounding box center [484, 389] width 181 height 22
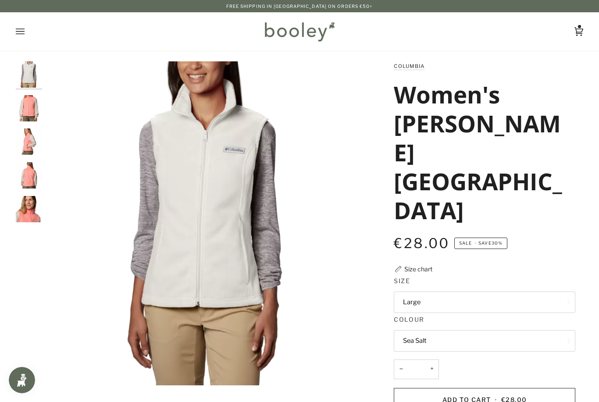
click at [478, 396] on span "Add to Cart" at bounding box center [467, 399] width 49 height 7
click at [582, 32] on icon at bounding box center [579, 31] width 9 height 13
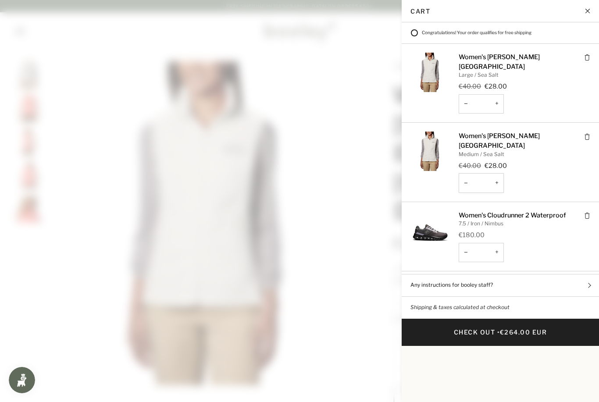
click at [474, 173] on input "*" at bounding box center [481, 183] width 45 height 20
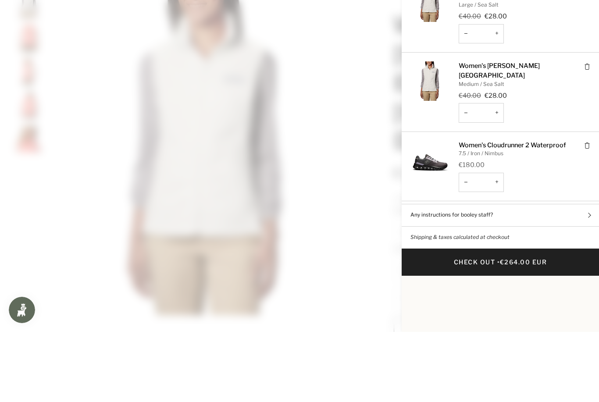
click at [465, 173] on button "−" at bounding box center [466, 183] width 14 height 20
type input "*"
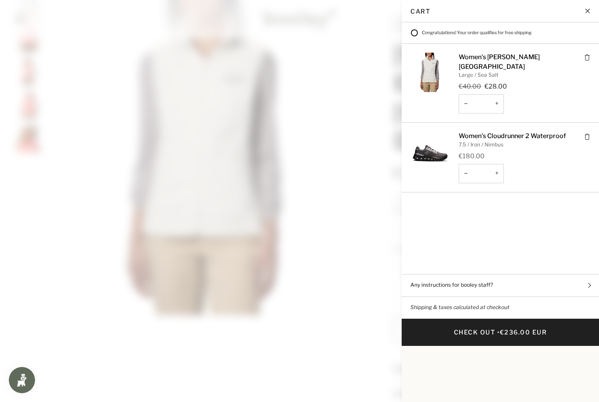
click at [464, 94] on button "−" at bounding box center [466, 104] width 14 height 20
type input "*"
click at [469, 94] on button "−" at bounding box center [466, 104] width 14 height 20
type input "*"
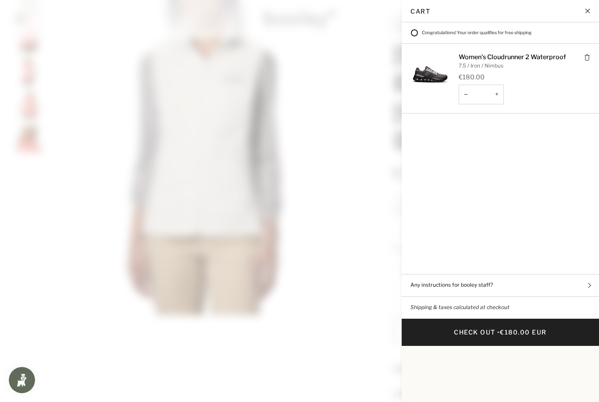
click at [318, 126] on span at bounding box center [299, 201] width 599 height 402
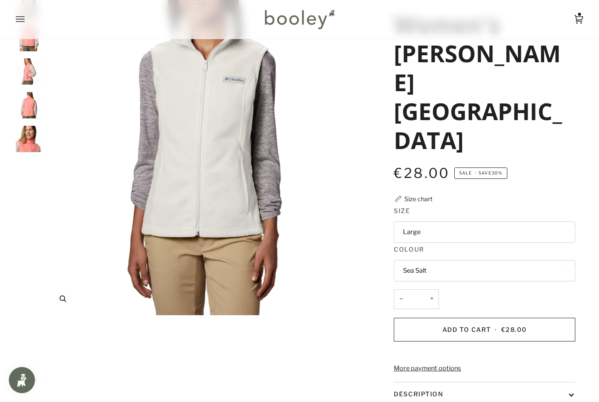
scroll to position [0, 0]
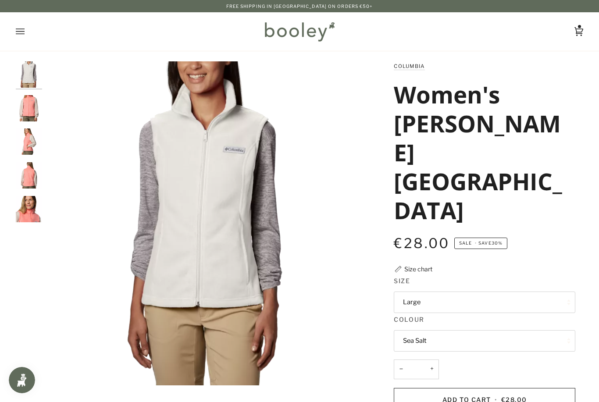
click at [580, 33] on icon at bounding box center [579, 31] width 9 height 13
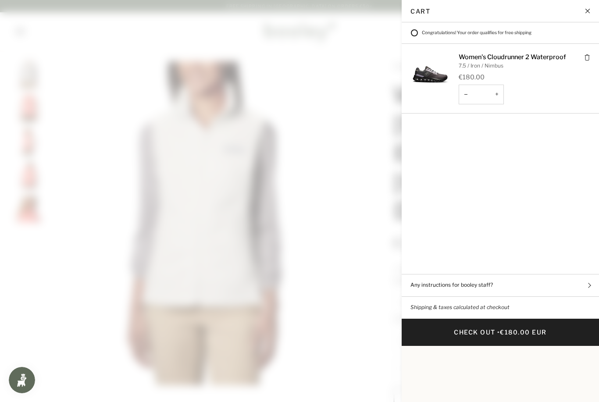
click at [212, 114] on span at bounding box center [299, 201] width 599 height 402
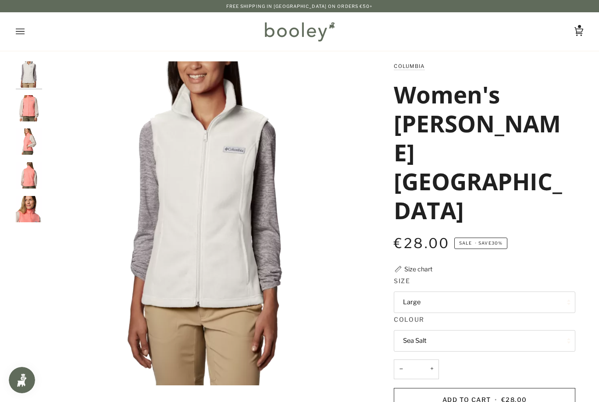
click at [24, 28] on icon "Open menu" at bounding box center [20, 31] width 9 height 13
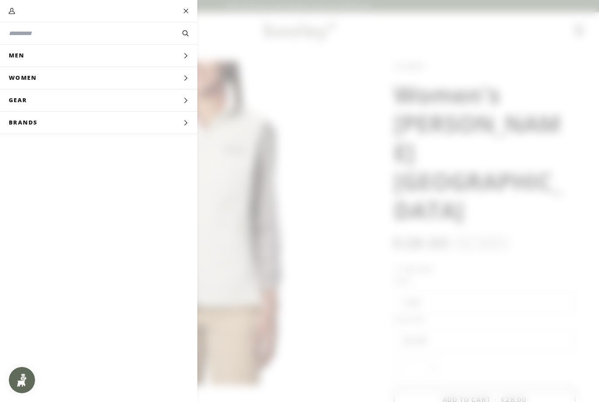
click at [19, 32] on input "Search our store" at bounding box center [84, 33] width 150 height 9
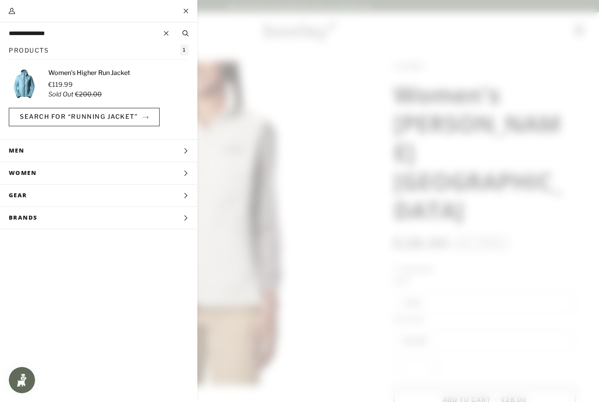
type input "**********"
click at [185, 33] on button "Search" at bounding box center [186, 34] width 24 height 10
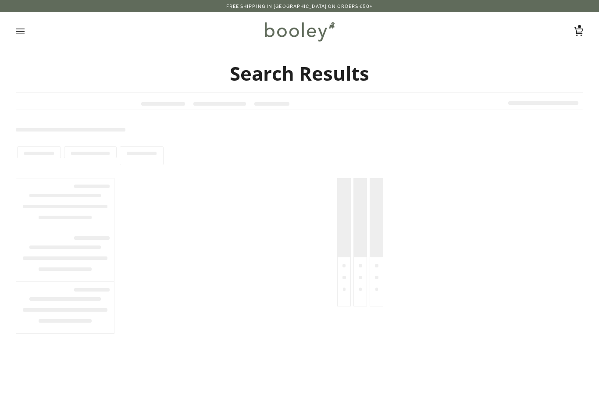
type input "**********"
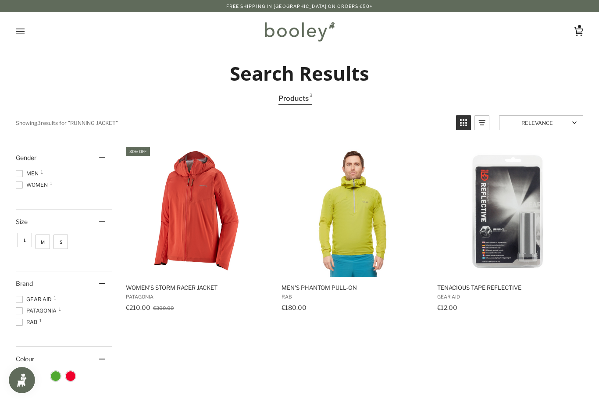
click at [28, 189] on span "Women 1" at bounding box center [33, 185] width 35 height 8
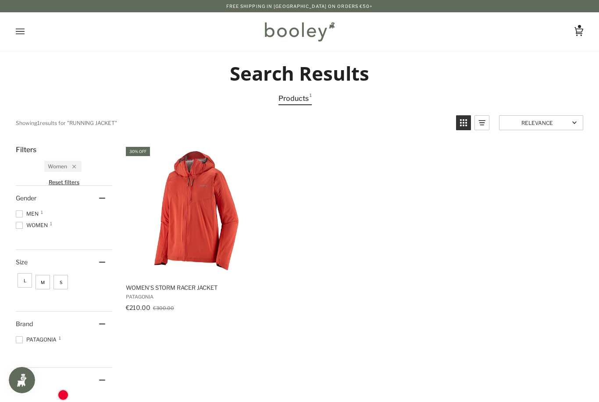
click at [204, 232] on img "Women's Storm Racer Jacket" at bounding box center [198, 212] width 132 height 132
click at [204, 236] on img "Women's Storm Racer Jacket" at bounding box center [198, 212] width 132 height 132
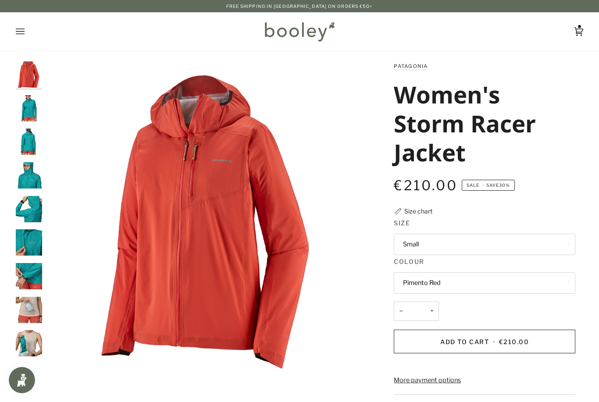
click at [424, 240] on button "Small" at bounding box center [485, 244] width 182 height 21
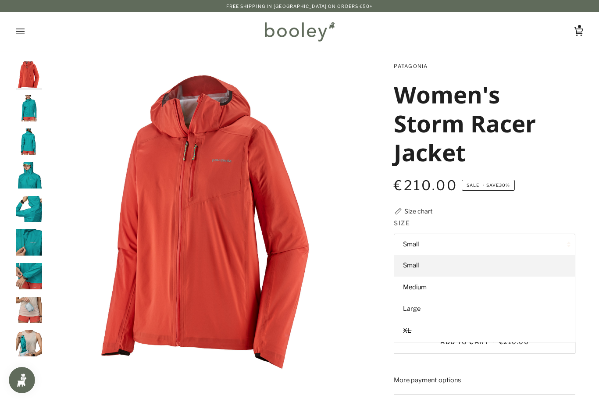
click at [422, 287] on span "Medium" at bounding box center [415, 287] width 24 height 8
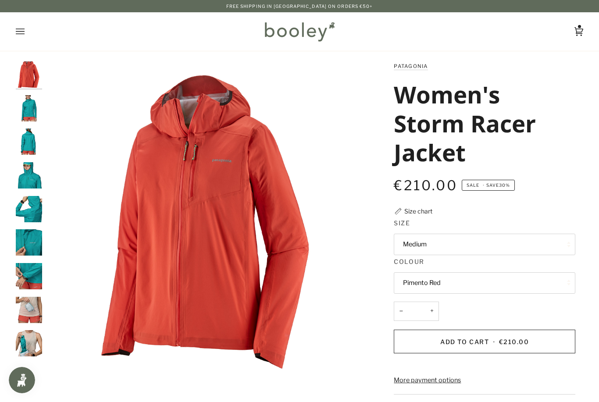
click at [441, 282] on button "Pimento Red" at bounding box center [485, 282] width 182 height 21
click at [428, 301] on span "Pimento Red" at bounding box center [422, 304] width 38 height 8
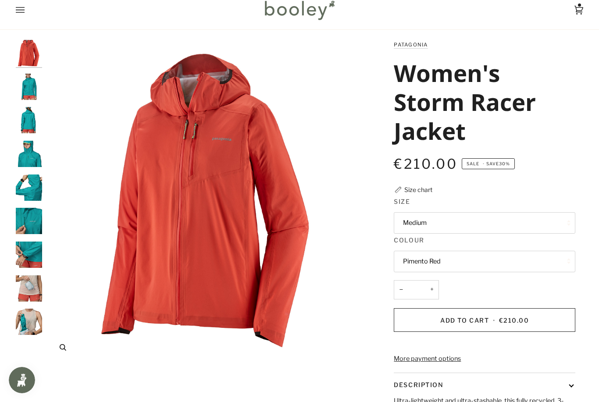
scroll to position [23, 0]
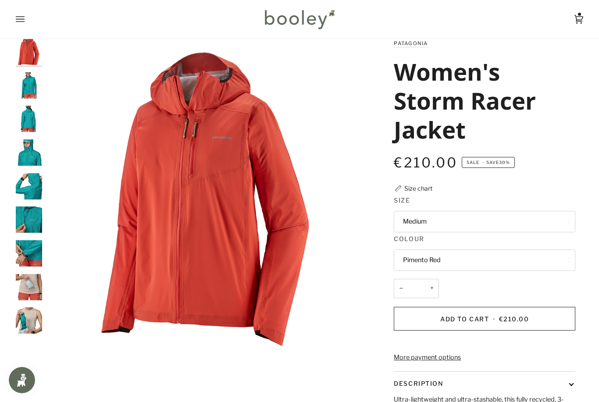
click at [34, 287] on img "Patagonia Women's Storm Racer Jacket - Booley Galway" at bounding box center [29, 287] width 26 height 26
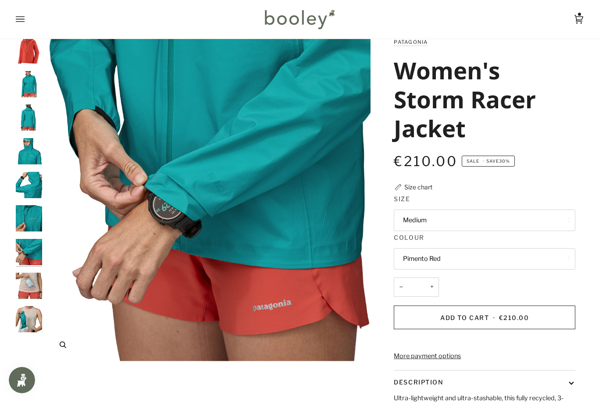
scroll to position [0, 0]
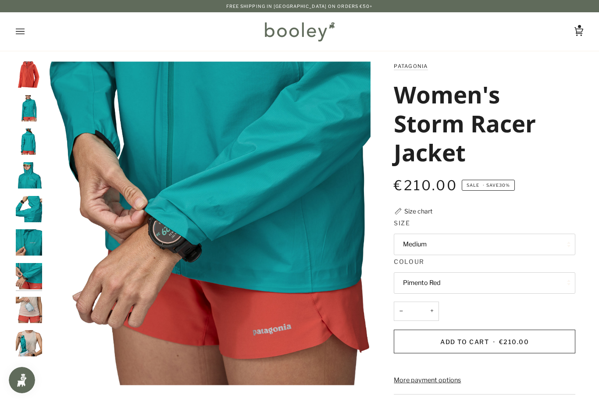
click at [582, 38] on icon at bounding box center [579, 31] width 9 height 13
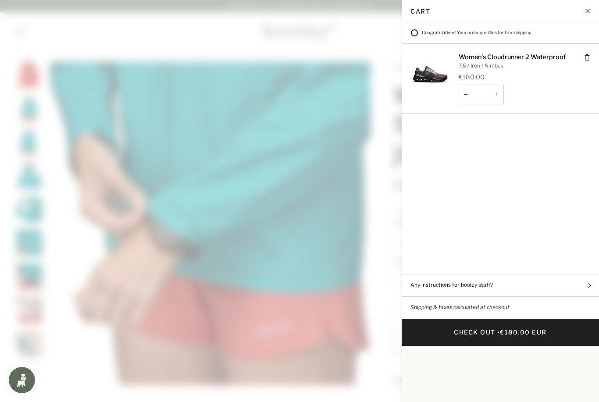
click at [370, 61] on span at bounding box center [299, 201] width 599 height 402
